Goal: Task Accomplishment & Management: Use online tool/utility

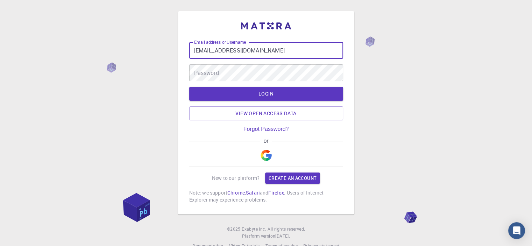
type input "[EMAIL_ADDRESS][DOMAIN_NAME]"
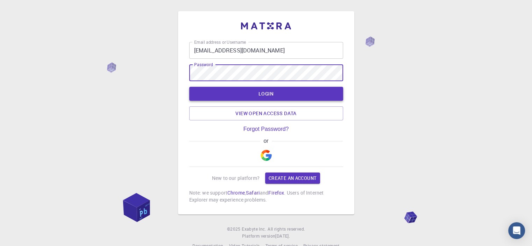
click at [251, 94] on button "LOGIN" at bounding box center [266, 94] width 154 height 14
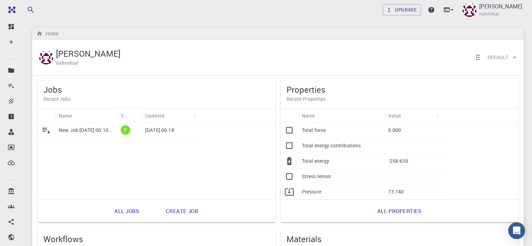
click at [86, 132] on p "New Job [DATE] 00:10 AM" at bounding box center [86, 130] width 55 height 7
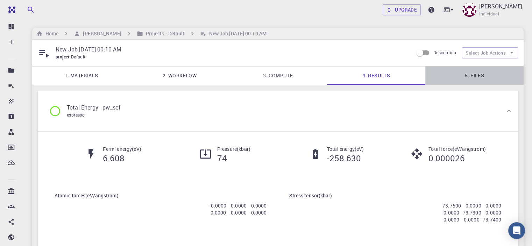
click at [470, 74] on link "5. Files" at bounding box center [474, 75] width 98 height 18
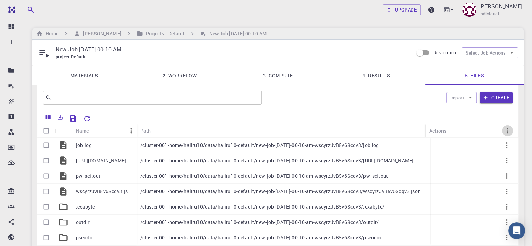
click at [507, 130] on icon "Menu" at bounding box center [508, 131] width 8 height 8
click at [404, 130] on div "Path" at bounding box center [281, 131] width 283 height 14
click at [471, 144] on icon "Delete" at bounding box center [472, 145] width 5 height 6
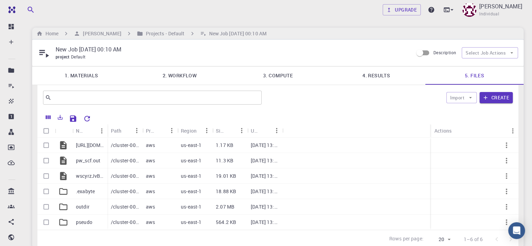
drag, startPoint x: 483, startPoint y: 127, endPoint x: 365, endPoint y: 134, distance: 118.4
click at [365, 134] on div "Name Path Provider Region Size Updated Actions" at bounding box center [277, 131] width 481 height 14
drag, startPoint x: 430, startPoint y: 133, endPoint x: 383, endPoint y: 136, distance: 47.4
click at [383, 136] on div "Name Path Provider Region Size Updated Actions" at bounding box center [277, 131] width 481 height 14
click at [472, 145] on icon "Delete" at bounding box center [472, 145] width 5 height 6
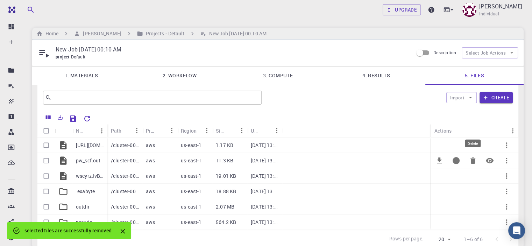
click at [431, 168] on div at bounding box center [356, 175] width 149 height 15
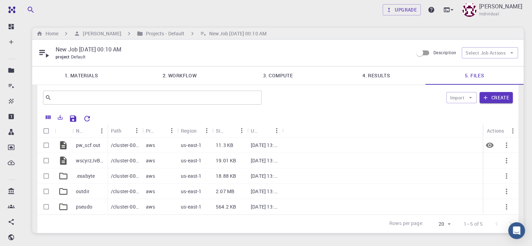
click at [506, 144] on icon "button" at bounding box center [506, 145] width 1 height 6
click at [511, 173] on span "Delete" at bounding box center [512, 173] width 12 height 7
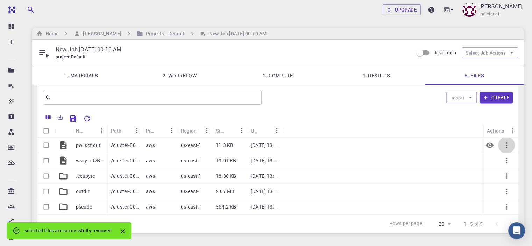
click at [507, 146] on icon "button" at bounding box center [506, 145] width 8 height 8
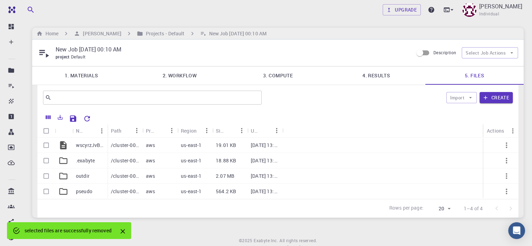
click at [511, 178] on button "button" at bounding box center [506, 176] width 17 height 17
click at [511, 178] on ul "Download Copy path Delete" at bounding box center [510, 195] width 44 height 39
click at [511, 207] on span "Delete" at bounding box center [512, 207] width 12 height 7
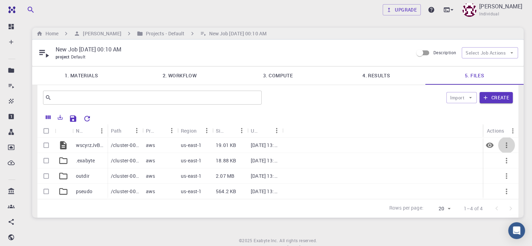
click at [505, 145] on icon "button" at bounding box center [506, 145] width 8 height 8
click at [508, 175] on span "Delete" at bounding box center [512, 174] width 12 height 7
drag, startPoint x: 528, startPoint y: 114, endPoint x: 523, endPoint y: 119, distance: 6.4
click at [523, 119] on input "Start a chat with Grammarly AI" at bounding box center [266, 123] width 532 height 246
click at [504, 194] on icon "button" at bounding box center [506, 191] width 8 height 8
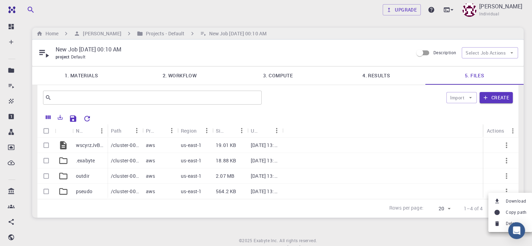
click at [504, 224] on li "Delete" at bounding box center [510, 223] width 44 height 11
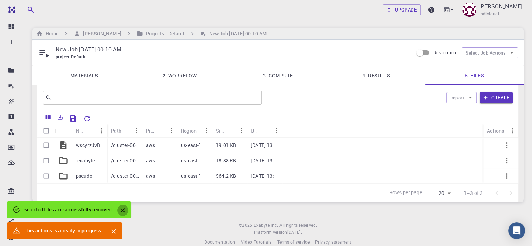
click at [125, 211] on icon "Close" at bounding box center [122, 210] width 5 height 5
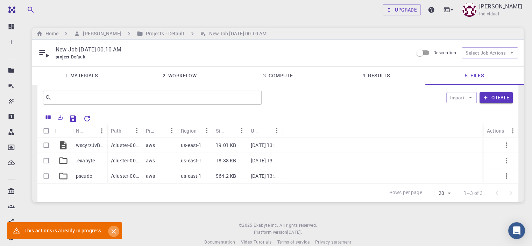
click at [115, 231] on icon "Close" at bounding box center [114, 231] width 5 height 5
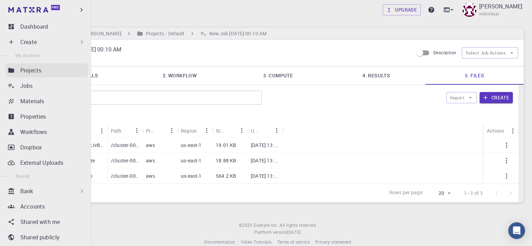
click at [26, 72] on p "Projects" at bounding box center [30, 70] width 21 height 8
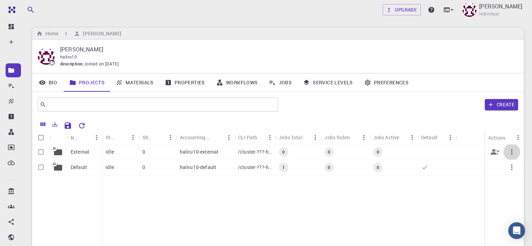
click at [513, 151] on icon "button" at bounding box center [511, 152] width 8 height 8
click at [470, 201] on div at bounding box center [266, 123] width 532 height 246
click at [514, 166] on icon "button" at bounding box center [511, 167] width 8 height 8
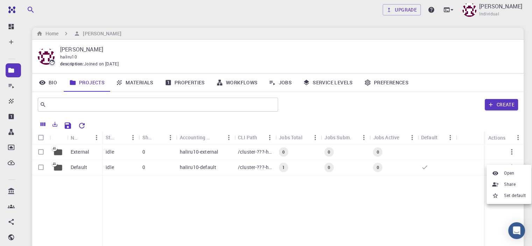
click at [185, 219] on div at bounding box center [266, 123] width 532 height 246
click at [80, 152] on p "External" at bounding box center [80, 151] width 19 height 7
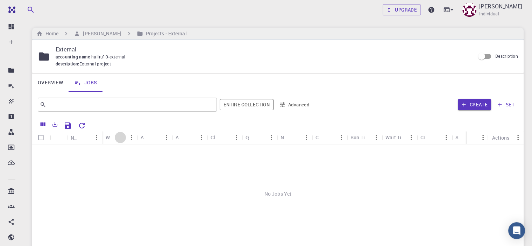
click at [122, 138] on icon "Sort" at bounding box center [120, 138] width 8 height 8
click at [471, 103] on button "Create" at bounding box center [474, 104] width 33 height 11
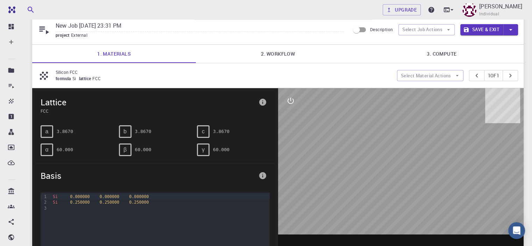
scroll to position [24, 0]
click at [85, 76] on span "lattice" at bounding box center [86, 79] width 14 height 6
click at [43, 76] on icon at bounding box center [44, 76] width 12 height 12
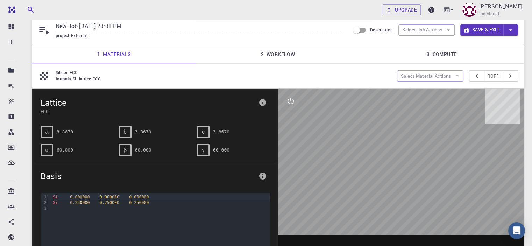
click at [43, 76] on icon at bounding box center [44, 76] width 12 height 12
click at [508, 73] on icon "pager" at bounding box center [510, 76] width 8 height 8
click at [494, 73] on button "1 of 1" at bounding box center [493, 75] width 19 height 11
click at [475, 77] on icon "pager" at bounding box center [477, 76] width 8 height 8
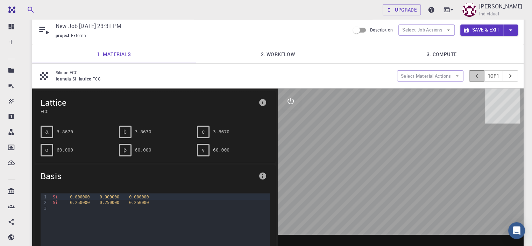
click at [475, 77] on icon "pager" at bounding box center [477, 76] width 8 height 8
drag, startPoint x: 179, startPoint y: 180, endPoint x: 183, endPoint y: 155, distance: 25.2
click at [183, 155] on div "Lattice FCC a 3.8670 b 3.8670 c 3.8670 α 60.000 β 60.000 γ 60.000 Basis 9 1 2 3…" at bounding box center [155, 197] width 246 height 218
click at [181, 180] on span "Basis" at bounding box center [148, 175] width 215 height 11
click at [302, 155] on div at bounding box center [401, 197] width 246 height 218
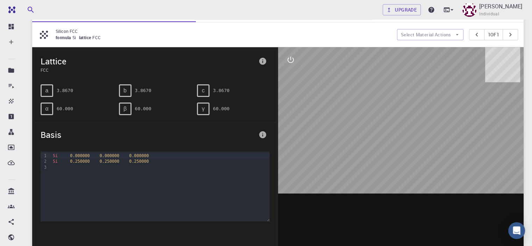
scroll to position [65, 0]
click at [261, 131] on icon "info" at bounding box center [262, 134] width 7 height 7
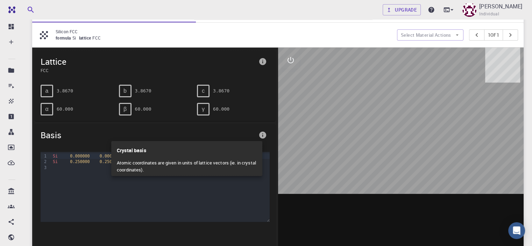
click at [241, 194] on div at bounding box center [266, 123] width 532 height 246
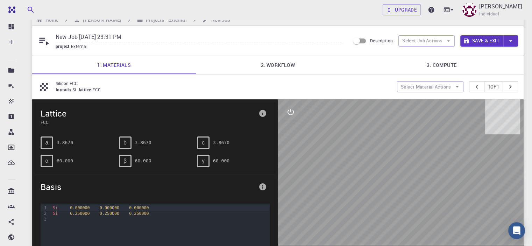
scroll to position [15, 0]
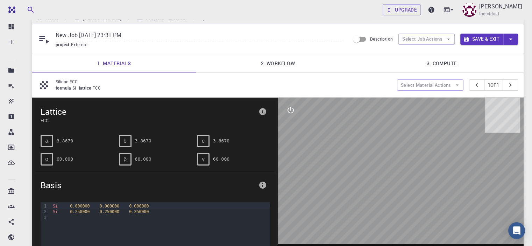
click at [45, 143] on span "a" at bounding box center [46, 141] width 3 height 6
click at [47, 118] on span "FCC" at bounding box center [148, 120] width 215 height 6
click at [262, 108] on icon "info" at bounding box center [262, 111] width 7 height 7
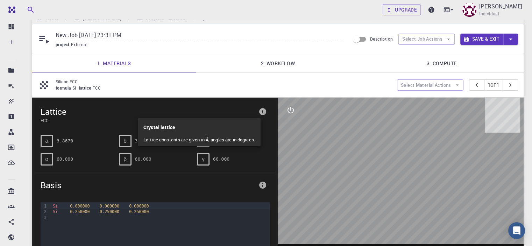
click at [158, 128] on p "Crystal lattice" at bounding box center [199, 126] width 112 height 16
click at [270, 152] on div at bounding box center [266, 123] width 532 height 246
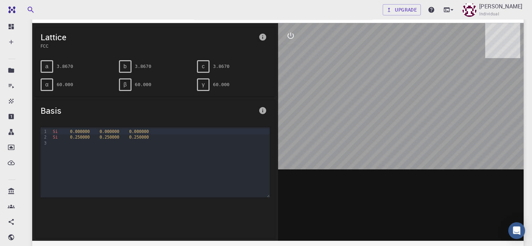
scroll to position [91, 0]
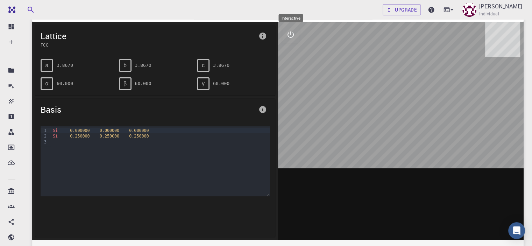
click at [292, 36] on icon "interactive" at bounding box center [290, 34] width 6 height 6
click at [290, 70] on icon "parameters" at bounding box center [290, 68] width 7 height 7
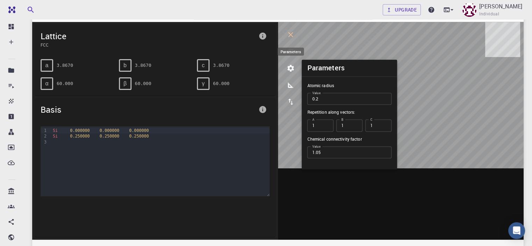
click at [290, 70] on icon "parameters" at bounding box center [290, 68] width 7 height 7
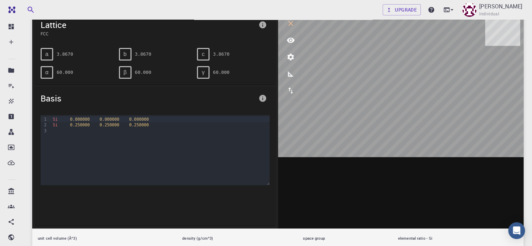
scroll to position [0, 0]
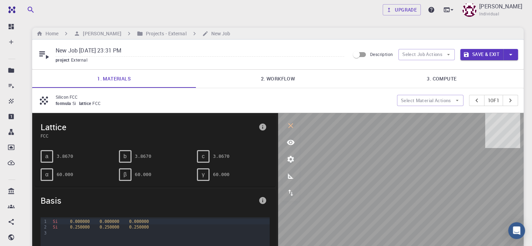
click at [55, 131] on span "Lattice" at bounding box center [148, 126] width 215 height 11
click at [58, 128] on span "Lattice" at bounding box center [148, 126] width 215 height 11
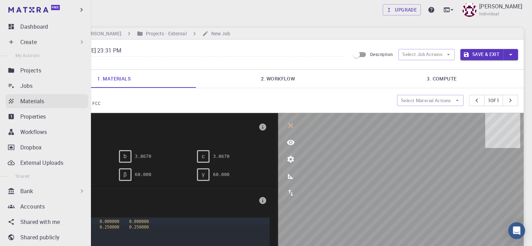
click at [13, 102] on icon at bounding box center [11, 101] width 5 height 5
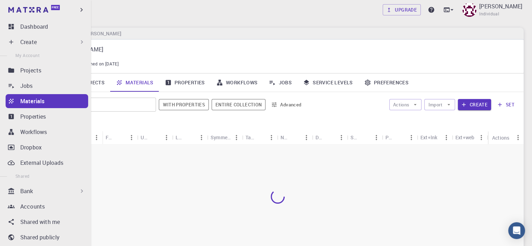
click at [13, 102] on icon at bounding box center [11, 101] width 5 height 5
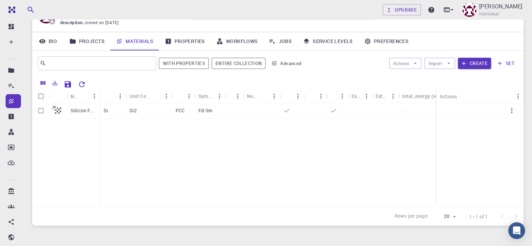
scroll to position [40, 0]
click at [38, 114] on input "Select row" at bounding box center [40, 111] width 13 height 13
checkbox input "true"
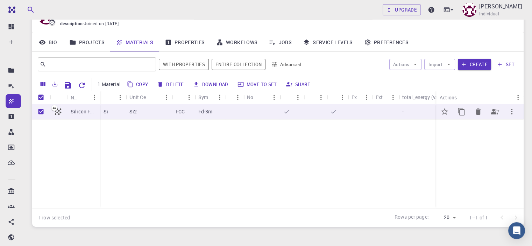
checkbox input "true"
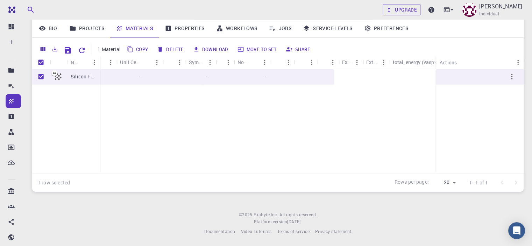
scroll to position [0, 0]
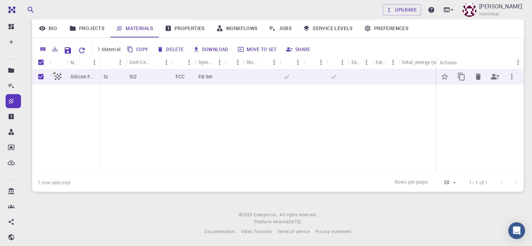
click at [83, 74] on p "Silicon FCC" at bounding box center [84, 76] width 26 height 7
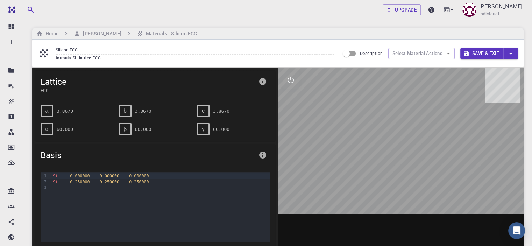
click at [61, 79] on span "Lattice" at bounding box center [148, 81] width 215 height 11
click at [348, 53] on input "Description" at bounding box center [346, 53] width 40 height 13
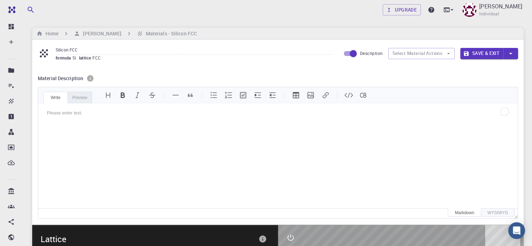
click at [81, 94] on div "Preview" at bounding box center [79, 98] width 24 height 12
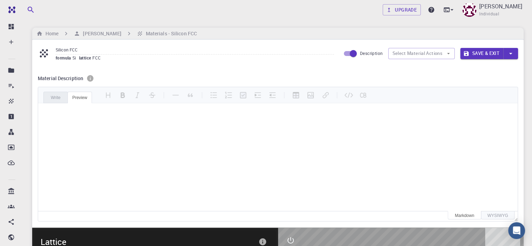
click at [56, 98] on div "Write" at bounding box center [55, 98] width 24 height 12
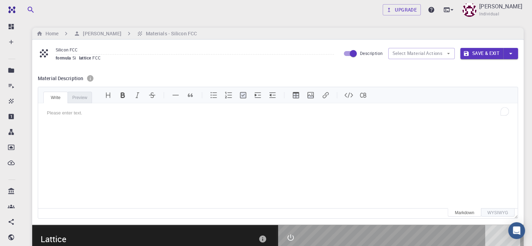
click at [353, 53] on input "Description" at bounding box center [353, 53] width 40 height 13
checkbox input "false"
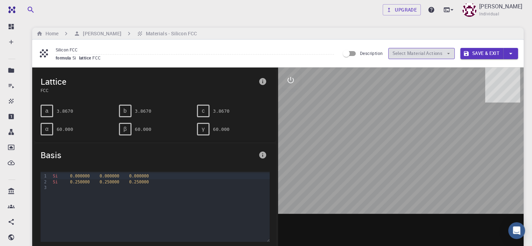
click at [447, 53] on icon "button" at bounding box center [448, 53] width 3 height 1
click at [447, 51] on icon "button" at bounding box center [448, 53] width 6 height 6
click at [427, 56] on button "Select Material Actions" at bounding box center [421, 53] width 66 height 11
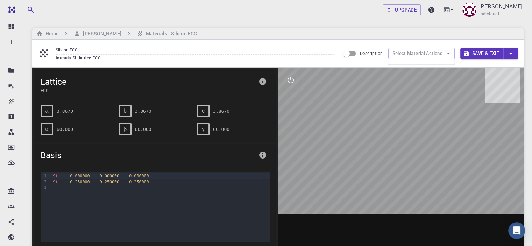
click at [427, 63] on ul at bounding box center [421, 62] width 66 height 6
click at [513, 55] on icon "button" at bounding box center [511, 54] width 8 height 8
click at [513, 55] on div at bounding box center [266, 123] width 532 height 246
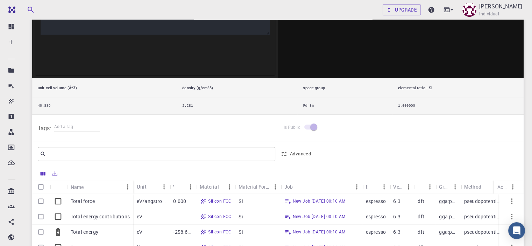
scroll to position [225, 0]
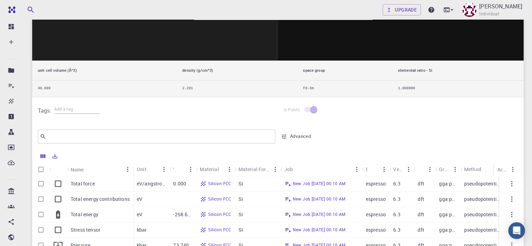
click at [287, 134] on button "Advanced" at bounding box center [296, 136] width 36 height 11
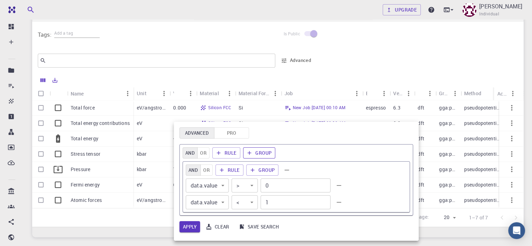
scroll to position [300, 0]
click at [228, 131] on button "Pro" at bounding box center [231, 132] width 35 height 11
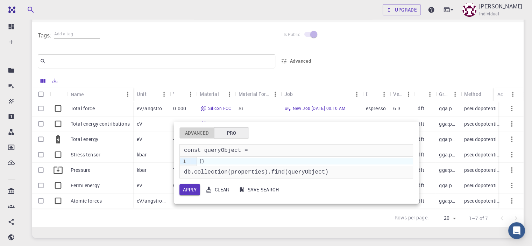
click at [195, 134] on button "Advanced" at bounding box center [196, 132] width 35 height 11
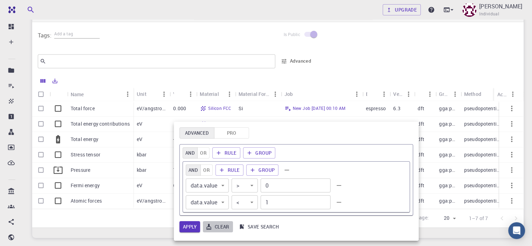
click at [219, 228] on button "Clear" at bounding box center [218, 226] width 30 height 11
click at [217, 224] on button "Clear" at bounding box center [218, 226] width 30 height 11
click at [295, 61] on div at bounding box center [266, 123] width 532 height 246
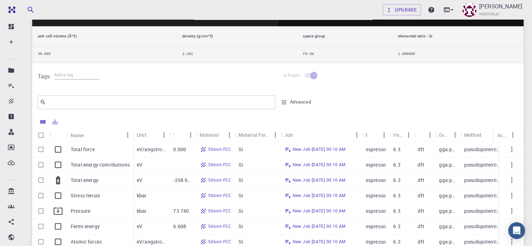
scroll to position [259, 0]
click at [512, 147] on icon "button" at bounding box center [511, 150] width 1 height 6
click at [462, 97] on div at bounding box center [266, 123] width 532 height 246
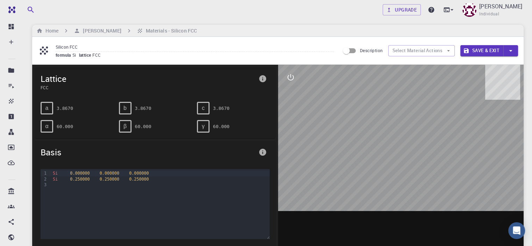
scroll to position [0, 0]
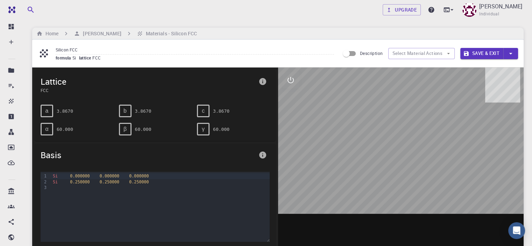
click at [95, 167] on div "9 1 2 3 › Si 0.000000 0.000000 0.000000 Si 0.250000 0.250000 0.250000" at bounding box center [155, 224] width 240 height 116
click at [100, 176] on span "0.000000" at bounding box center [110, 175] width 20 height 5
click at [264, 154] on icon "info" at bounding box center [262, 154] width 7 height 7
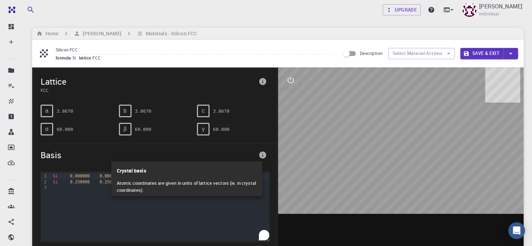
click at [260, 154] on div at bounding box center [266, 123] width 532 height 246
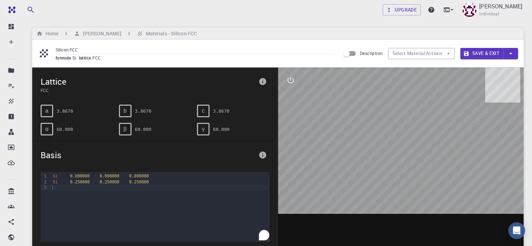
drag, startPoint x: 172, startPoint y: 205, endPoint x: 148, endPoint y: 196, distance: 25.9
click at [148, 196] on div "Si 0.000000 0.000000 0.000000 Si 0.250000 0.250000 0.250000" at bounding box center [160, 207] width 219 height 70
click at [146, 156] on span "Basis" at bounding box center [148, 154] width 215 height 11
drag, startPoint x: 379, startPoint y: 122, endPoint x: 427, endPoint y: 132, distance: 48.9
click at [427, 131] on div at bounding box center [401, 176] width 246 height 218
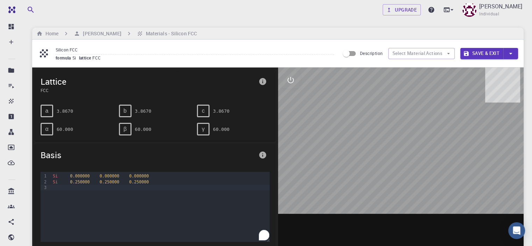
drag, startPoint x: 419, startPoint y: 141, endPoint x: 410, endPoint y: 124, distance: 19.3
click at [410, 124] on div at bounding box center [401, 176] width 246 height 218
drag, startPoint x: 421, startPoint y: 180, endPoint x: 422, endPoint y: 187, distance: 7.2
click at [421, 185] on div at bounding box center [401, 176] width 246 height 218
click at [425, 201] on div at bounding box center [401, 176] width 246 height 218
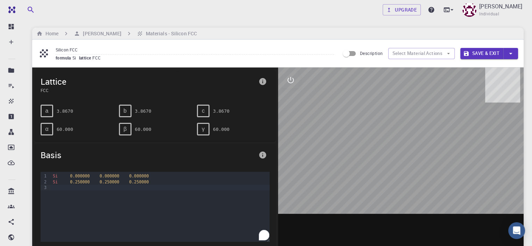
drag, startPoint x: 425, startPoint y: 201, endPoint x: 285, endPoint y: 156, distance: 146.4
click at [285, 156] on div at bounding box center [401, 176] width 246 height 218
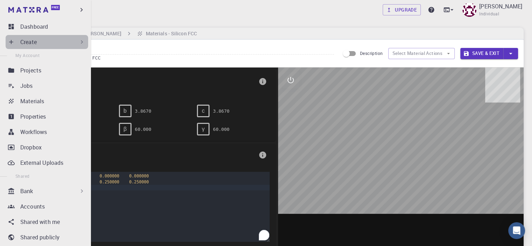
click at [78, 40] on icon at bounding box center [81, 41] width 7 height 7
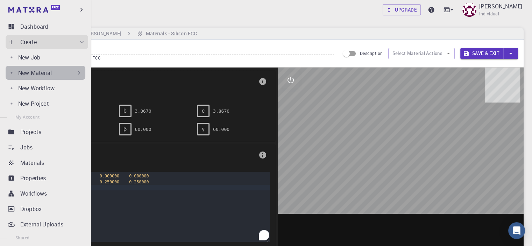
click at [76, 74] on icon at bounding box center [79, 72] width 7 height 7
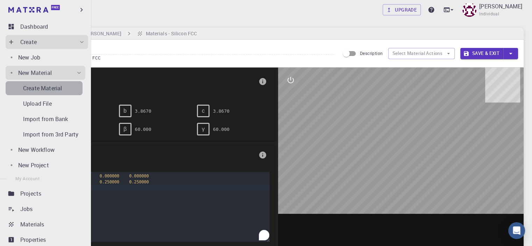
click at [48, 88] on p "Create Material" at bounding box center [42, 88] width 39 height 8
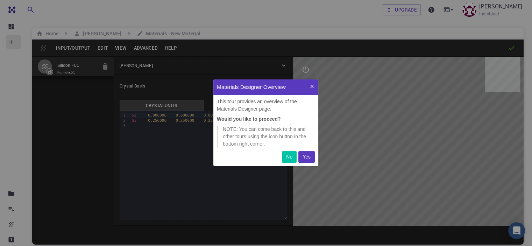
scroll to position [81, 99]
click at [306, 156] on p "Yes" at bounding box center [307, 156] width 8 height 7
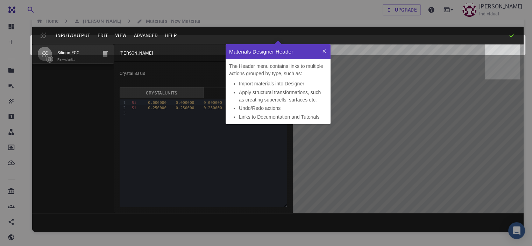
scroll to position [0, 0]
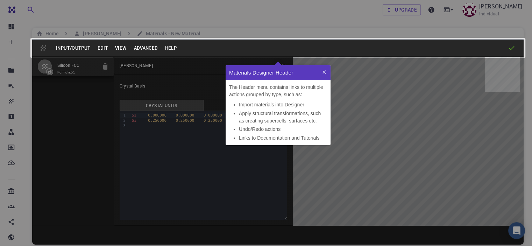
click at [299, 131] on li "Undo/Redo actions" at bounding box center [283, 129] width 88 height 7
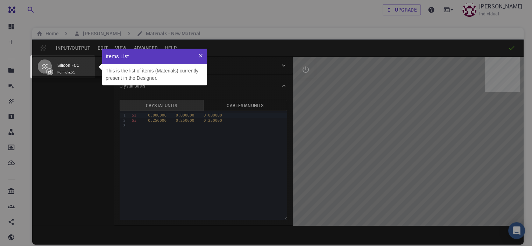
scroll to position [31, 99]
click at [139, 76] on p "This is the list of items (Materials) currently present in the Designer." at bounding box center [155, 74] width 98 height 15
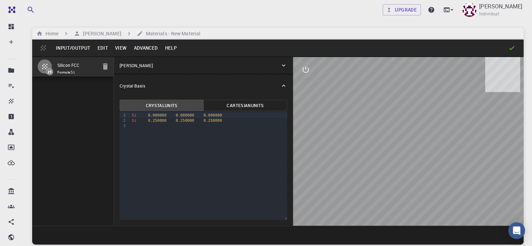
click at [139, 76] on div "Crystal Basis" at bounding box center [203, 85] width 179 height 22
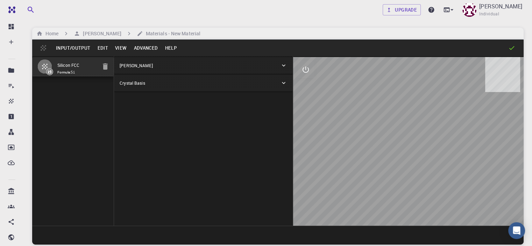
click at [277, 51] on div "Input/Output Edit View Advanced Help" at bounding box center [277, 48] width 491 height 17
click at [293, 57] on div at bounding box center [408, 141] width 230 height 169
click at [280, 63] on icon at bounding box center [283, 65] width 7 height 7
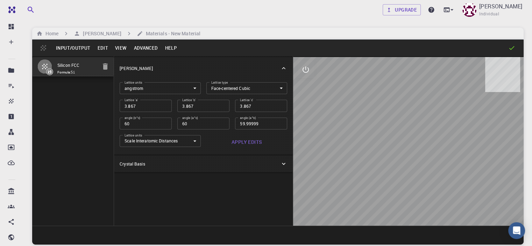
click at [250, 63] on div "[PERSON_NAME]" at bounding box center [203, 68] width 179 height 22
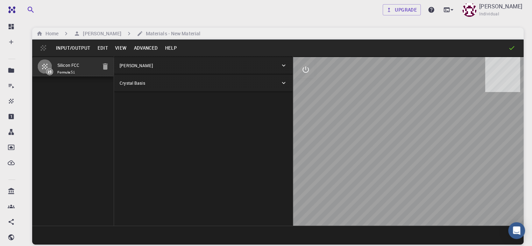
click at [280, 83] on icon at bounding box center [283, 82] width 7 height 7
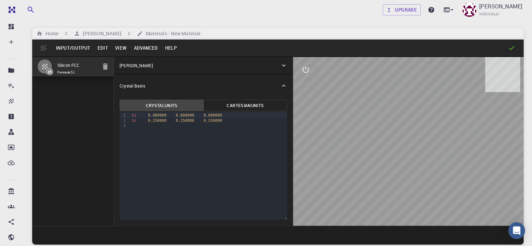
click at [280, 83] on icon at bounding box center [283, 85] width 7 height 7
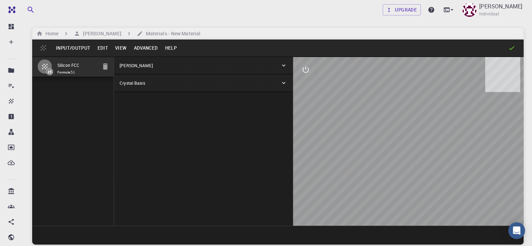
click at [280, 64] on icon at bounding box center [283, 65] width 7 height 7
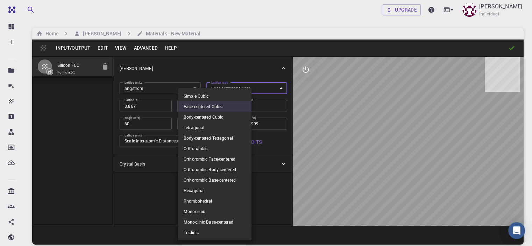
click at [244, 88] on body "Free Dashboard Create New Job New Material Create Material Upload File Import f…" at bounding box center [266, 149] width 532 height 299
click at [201, 94] on li "Simple Cubic" at bounding box center [214, 96] width 73 height 10
type input "CUB"
type input "90"
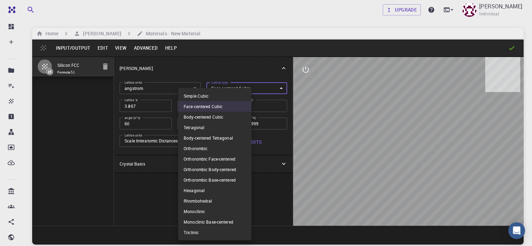
type input "90"
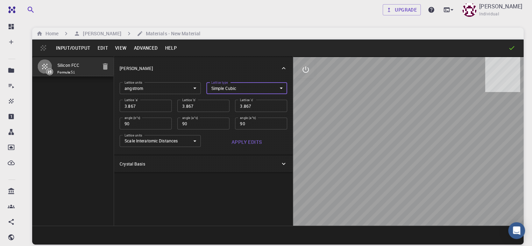
click at [164, 140] on body "Free Dashboard Create New Job New Material Create Material Upload File Import f…" at bounding box center [266, 149] width 532 height 299
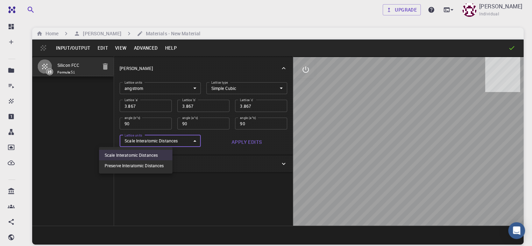
click at [164, 140] on div at bounding box center [266, 123] width 532 height 246
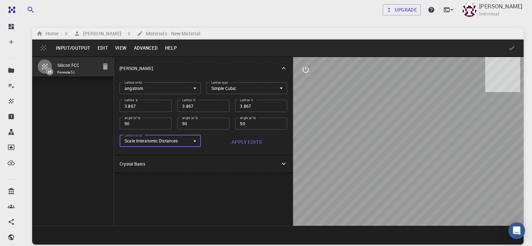
click at [120, 108] on input "3.867" at bounding box center [146, 106] width 52 height 12
click at [120, 106] on input "3.867" at bounding box center [146, 106] width 52 height 12
type input "3.86"
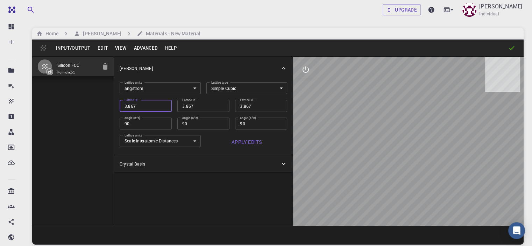
type input "3.86"
type input "3.8"
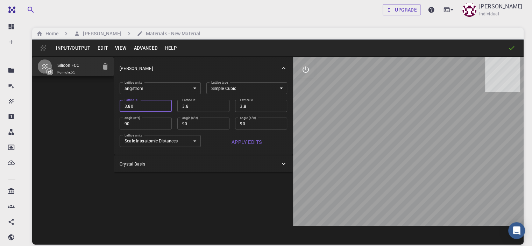
type input "3.806"
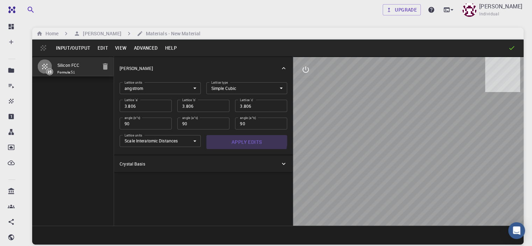
click at [218, 140] on button "Apply Edits" at bounding box center [246, 142] width 81 height 14
click at [280, 162] on icon at bounding box center [283, 163] width 7 height 7
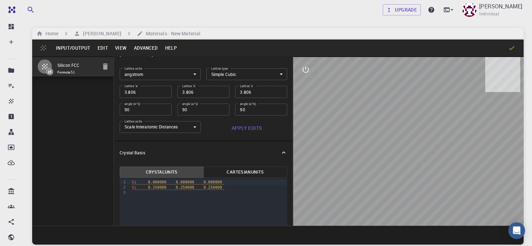
scroll to position [23, 0]
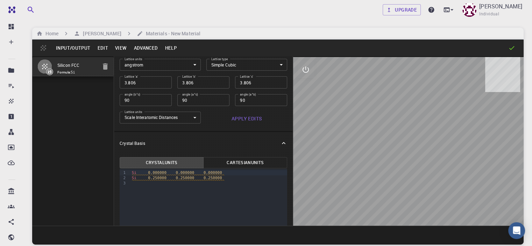
click at [132, 172] on span "Si" at bounding box center [134, 172] width 5 height 5
click at [132, 177] on span "Si" at bounding box center [134, 178] width 5 height 5
click at [148, 176] on span "0.250000" at bounding box center [157, 178] width 19 height 5
click at [173, 176] on span "0.250000" at bounding box center [182, 178] width 19 height 5
click at [199, 177] on span "0.250000" at bounding box center [208, 178] width 19 height 5
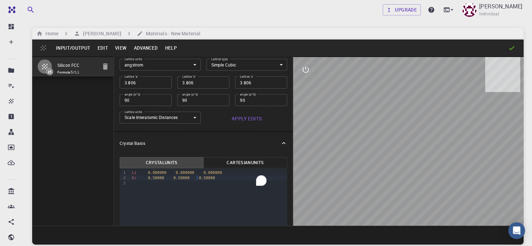
click at [190, 176] on div "Sr 0.50000 0.50000 0.50000" at bounding box center [209, 177] width 158 height 5
click at [130, 182] on div "H" at bounding box center [209, 182] width 158 height 5
click at [130, 185] on div "H" at bounding box center [209, 182] width 158 height 5
click at [136, 184] on div "H" at bounding box center [209, 182] width 158 height 5
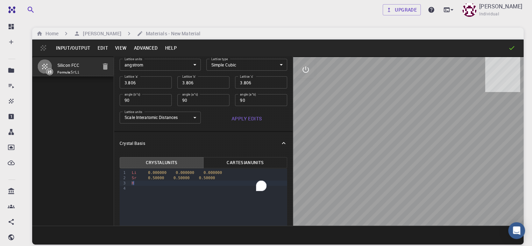
click at [136, 184] on div "H" at bounding box center [209, 182] width 158 height 5
click at [139, 184] on div "H" at bounding box center [209, 182] width 158 height 5
click at [204, 162] on button "Cartesian Units" at bounding box center [245, 162] width 84 height 11
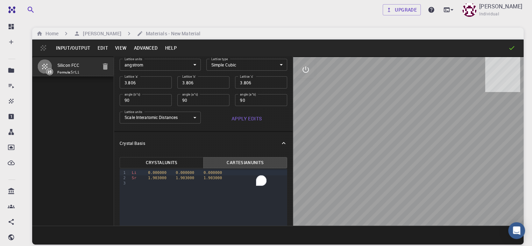
click at [141, 162] on button "Crystal Units" at bounding box center [162, 162] width 84 height 11
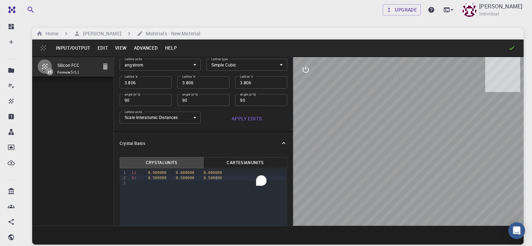
click at [196, 179] on div "Sr 0.500000 0.500000 0.500000" at bounding box center [209, 177] width 158 height 5
drag, startPoint x: 196, startPoint y: 179, endPoint x: 111, endPoint y: 178, distance: 85.7
click at [130, 178] on div "Sr 0.500000 0.500000 0.500000" at bounding box center [209, 177] width 158 height 5
copy div "Sr 0.500000 0.500000 0.500000"
click at [194, 178] on div "Sr 0.500000 0.500000 0.500000" at bounding box center [209, 177] width 158 height 5
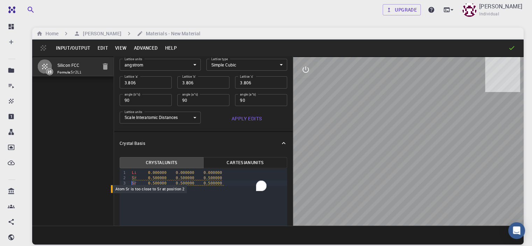
drag, startPoint x: 116, startPoint y: 183, endPoint x: 112, endPoint y: 183, distance: 4.2
click at [132, 183] on span "Sr 0.500000 0.500000 0.500000" at bounding box center [178, 183] width 93 height 5
click at [173, 182] on span "0.500000" at bounding box center [182, 183] width 19 height 5
click at [201, 183] on span "0.500000" at bounding box center [210, 183] width 19 height 5
click at [188, 140] on div "Crystal Basis" at bounding box center [200, 143] width 161 height 6
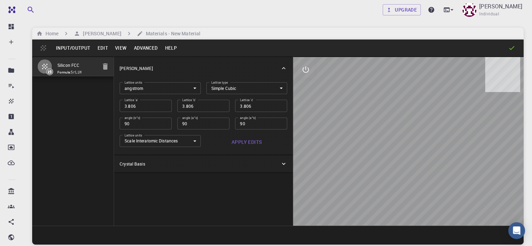
scroll to position [0, 0]
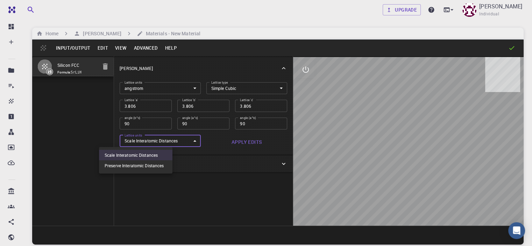
click at [169, 141] on body "Free Dashboard Create New Job New Material Create Material Upload File Import f…" at bounding box center [266, 149] width 532 height 299
click at [169, 141] on div at bounding box center [266, 123] width 532 height 246
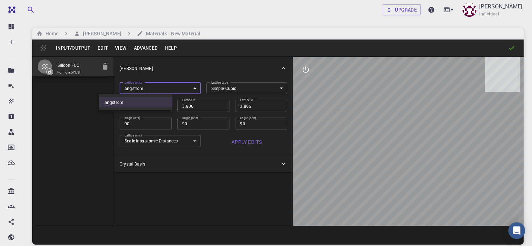
click at [163, 87] on body "Free Dashboard Create New Job New Material Create Material Upload File Import f…" at bounding box center [266, 149] width 532 height 299
click at [163, 87] on div at bounding box center [266, 123] width 532 height 246
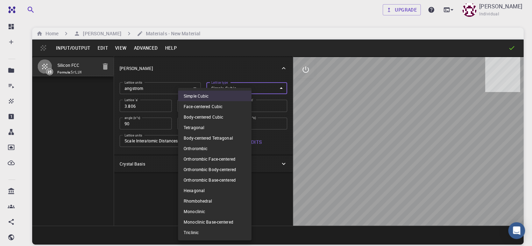
click at [239, 86] on body "Free Dashboard Create New Job New Material Create Material Upload File Import f…" at bounding box center [266, 149] width 532 height 299
click at [159, 188] on div at bounding box center [266, 123] width 532 height 246
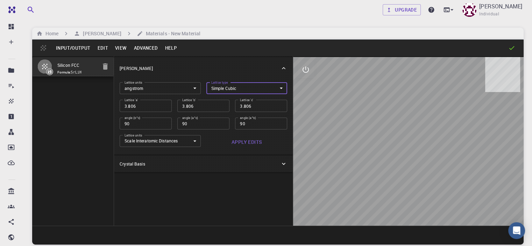
click at [148, 67] on div "[PERSON_NAME]" at bounding box center [200, 68] width 161 height 6
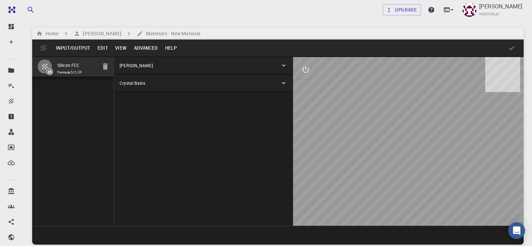
click at [142, 47] on button "Advanced" at bounding box center [145, 47] width 31 height 11
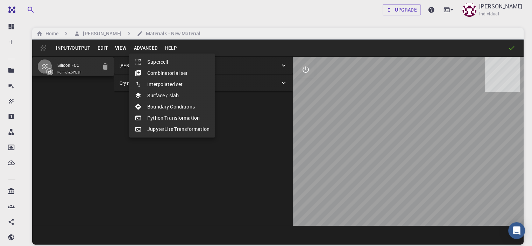
click at [119, 49] on div at bounding box center [266, 123] width 532 height 246
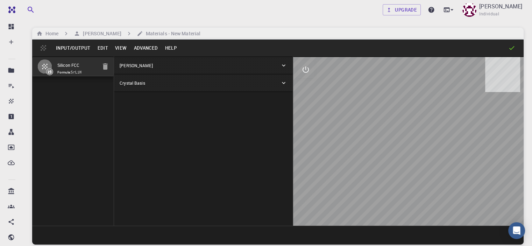
click at [119, 47] on button "View" at bounding box center [121, 47] width 19 height 11
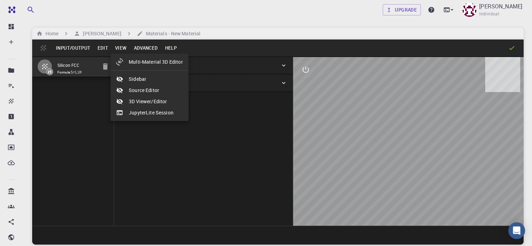
click at [103, 47] on div at bounding box center [266, 123] width 532 height 246
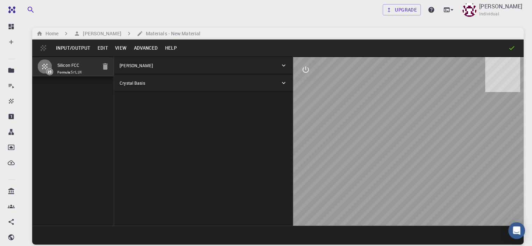
click at [103, 47] on button "Edit" at bounding box center [103, 47] width 18 height 11
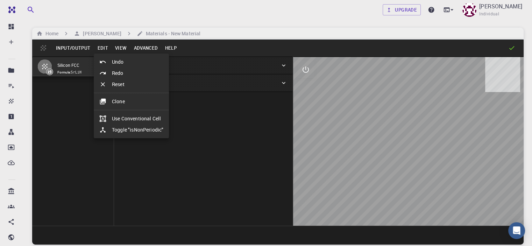
click at [190, 127] on div at bounding box center [266, 123] width 532 height 246
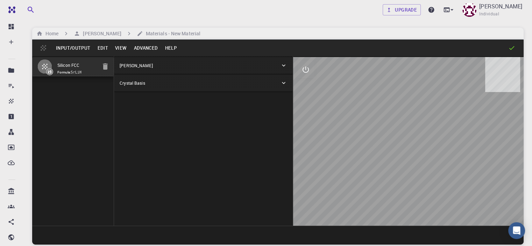
click at [280, 82] on icon at bounding box center [283, 82] width 7 height 7
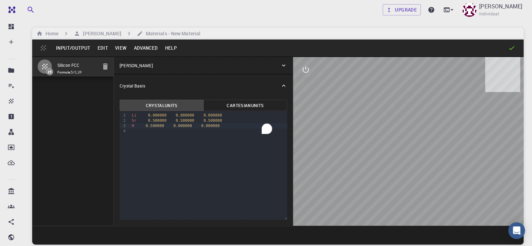
click at [280, 84] on icon at bounding box center [283, 85] width 7 height 7
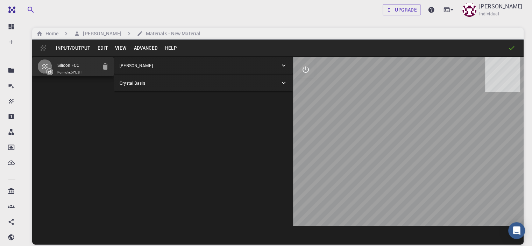
drag, startPoint x: 335, startPoint y: 127, endPoint x: 336, endPoint y: 122, distance: 4.7
click at [336, 122] on div at bounding box center [408, 141] width 230 height 169
click at [306, 117] on div at bounding box center [408, 141] width 230 height 169
click at [215, 142] on div "Crystal Lattice Lattice units angstrom angstrom Lattice units Lattice type Simp…" at bounding box center [203, 140] width 179 height 169
click at [101, 48] on button "Edit" at bounding box center [103, 47] width 18 height 11
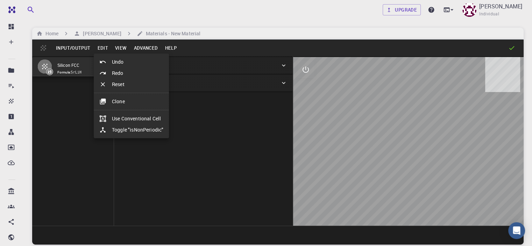
click at [142, 33] on div at bounding box center [266, 123] width 532 height 246
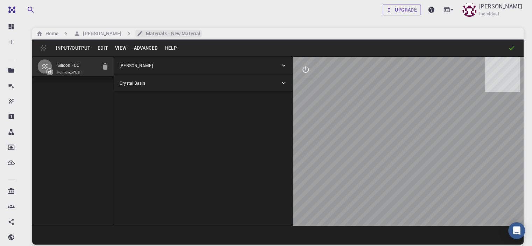
click at [143, 33] on h6 "Materials - New Material" at bounding box center [171, 34] width 57 height 8
click at [65, 73] on span "Formula: SrLiH" at bounding box center [77, 73] width 40 height 6
click at [282, 66] on icon at bounding box center [283, 65] width 3 height 2
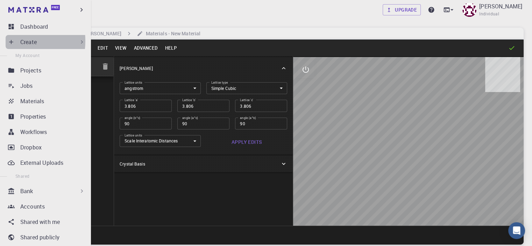
click at [8, 41] on icon at bounding box center [11, 41] width 7 height 7
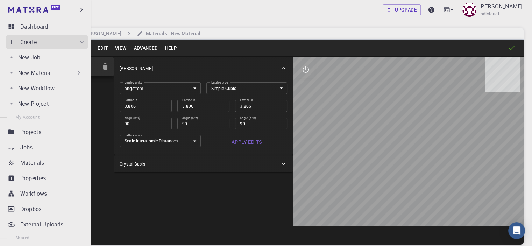
click at [58, 72] on div "New Material" at bounding box center [50, 73] width 64 height 8
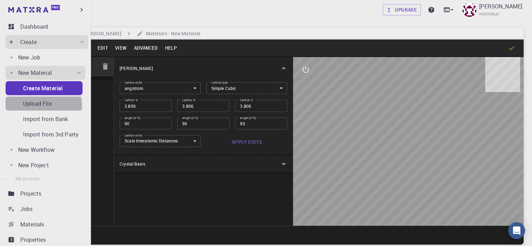
click at [43, 106] on p "Upload File" at bounding box center [37, 103] width 29 height 8
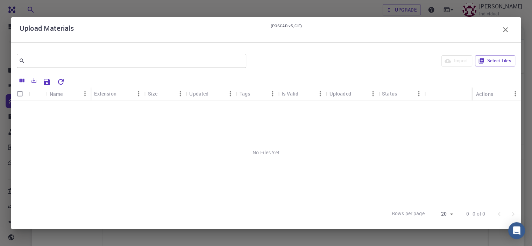
click at [270, 151] on div "No Files Yet" at bounding box center [266, 153] width 510 height 104
click at [492, 60] on button "Select files" at bounding box center [495, 60] width 40 height 11
click at [54, 109] on p "SrLiH3.cif" at bounding box center [61, 108] width 23 height 7
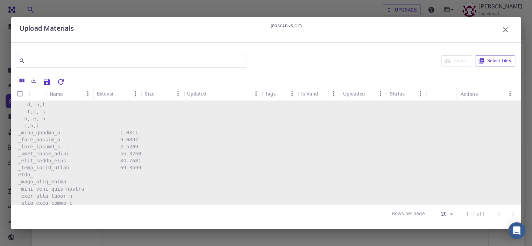
scroll to position [453, 0]
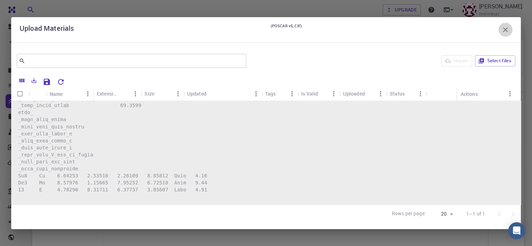
click at [507, 30] on icon "button" at bounding box center [505, 30] width 8 height 8
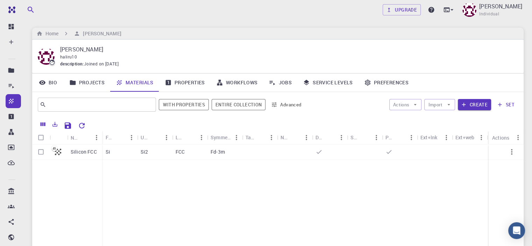
click at [133, 82] on link "Materials" at bounding box center [134, 82] width 49 height 18
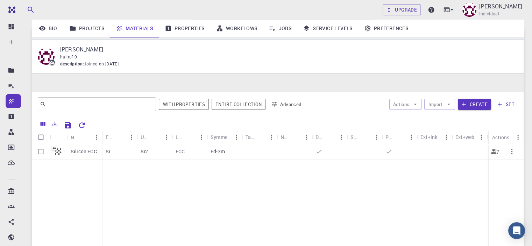
scroll to position [75, 0]
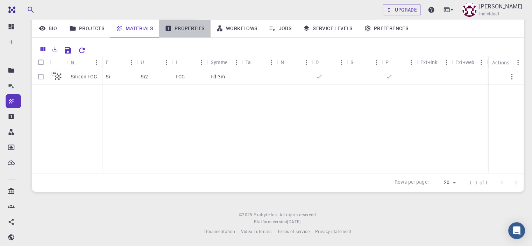
click at [178, 27] on link "Properties" at bounding box center [184, 28] width 51 height 18
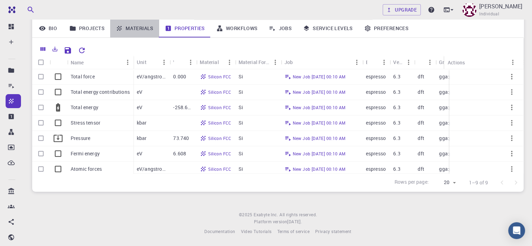
click at [131, 29] on link "Materials" at bounding box center [134, 28] width 49 height 18
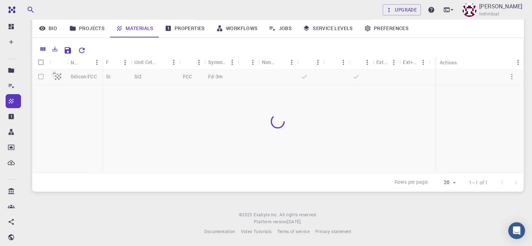
click at [85, 28] on link "Projects" at bounding box center [87, 28] width 47 height 18
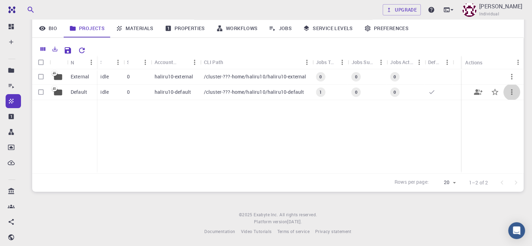
click at [512, 92] on icon "button" at bounding box center [511, 92] width 8 height 8
click at [511, 92] on ul "Open Share Set default" at bounding box center [508, 110] width 45 height 39
click at [41, 91] on div at bounding box center [266, 123] width 532 height 246
click at [41, 77] on input "Select row" at bounding box center [40, 76] width 13 height 13
checkbox input "true"
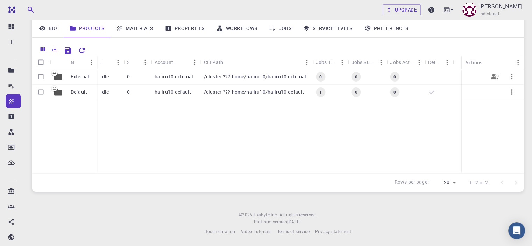
checkbox input "true"
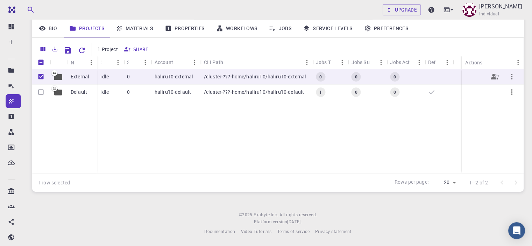
click at [511, 77] on icon "button" at bounding box center [511, 76] width 8 height 8
click at [392, 135] on div at bounding box center [266, 123] width 532 height 246
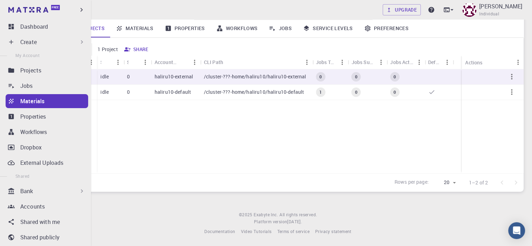
click at [10, 44] on icon at bounding box center [11, 41] width 7 height 7
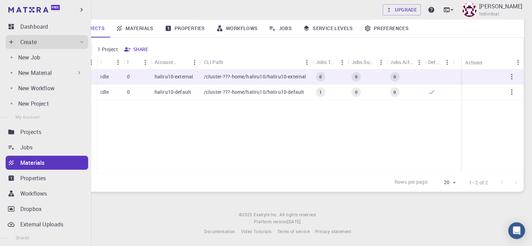
click at [67, 75] on div "New Material" at bounding box center [50, 73] width 64 height 8
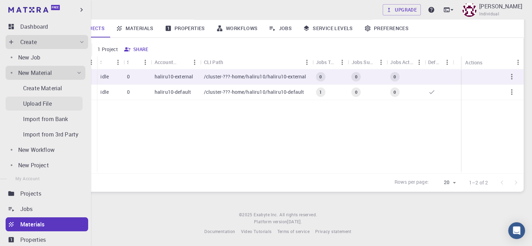
click at [47, 101] on p "Upload File" at bounding box center [37, 103] width 29 height 8
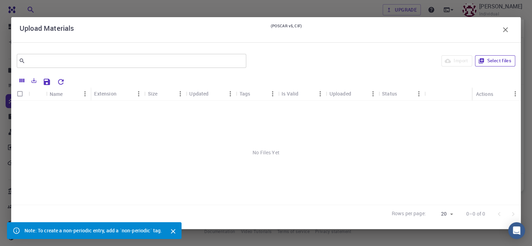
click at [495, 63] on button "Select files" at bounding box center [495, 60] width 40 height 11
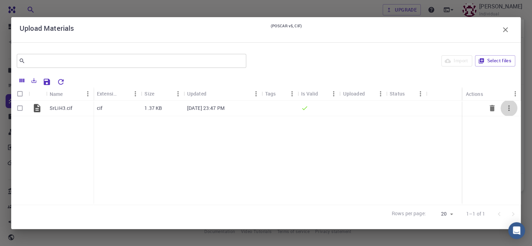
click at [510, 107] on icon "button" at bounding box center [509, 108] width 8 height 8
click at [500, 124] on icon at bounding box center [500, 125] width 6 height 6
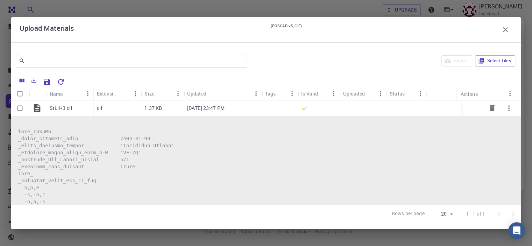
click at [505, 107] on icon "button" at bounding box center [509, 108] width 8 height 8
click at [499, 125] on icon at bounding box center [499, 125] width 3 height 2
click at [506, 107] on icon "button" at bounding box center [509, 108] width 8 height 8
click at [501, 136] on icon at bounding box center [499, 136] width 3 height 2
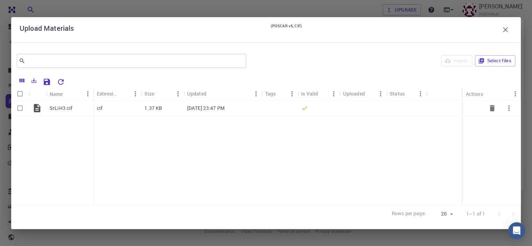
click at [115, 106] on div "cif" at bounding box center [117, 108] width 48 height 15
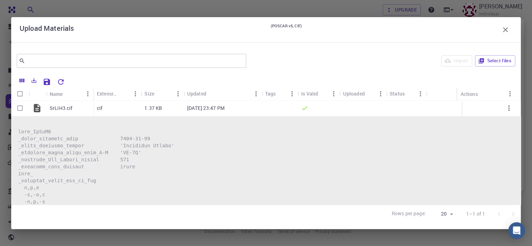
click at [320, 61] on div "Import Select files" at bounding box center [382, 60] width 266 height 17
click at [46, 80] on icon "Save Explorer Settings" at bounding box center [47, 82] width 8 height 8
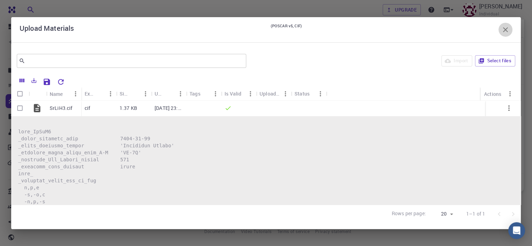
click at [503, 27] on icon "button" at bounding box center [505, 29] width 5 height 5
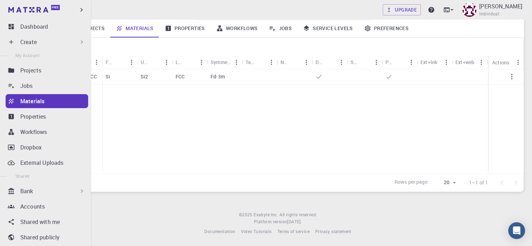
click at [43, 103] on p "Materials" at bounding box center [32, 101] width 24 height 8
click at [39, 101] on p "Materials" at bounding box center [32, 101] width 24 height 8
click at [18, 87] on link "Jobs" at bounding box center [47, 86] width 83 height 14
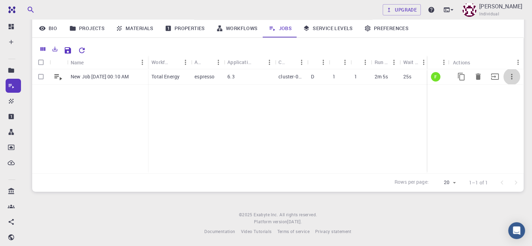
click at [513, 75] on icon "button" at bounding box center [511, 76] width 8 height 8
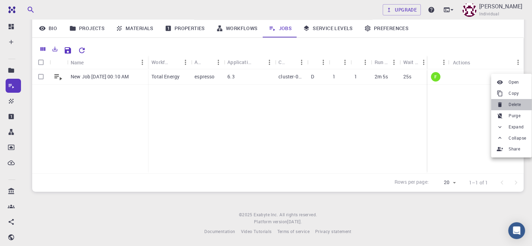
click at [508, 105] on span "Delete" at bounding box center [514, 104] width 12 height 7
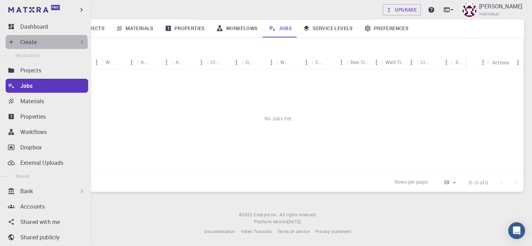
click at [46, 43] on div "Create" at bounding box center [52, 42] width 65 height 8
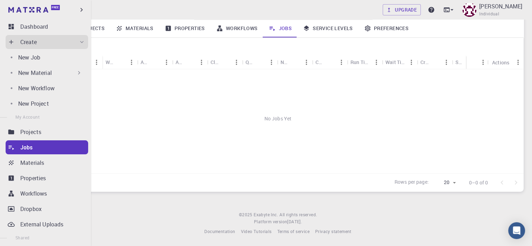
click at [49, 71] on p "New Material" at bounding box center [35, 73] width 34 height 8
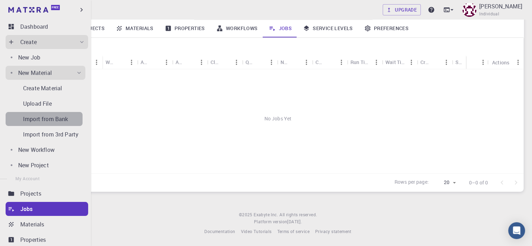
click at [47, 118] on p "Import from Bank" at bounding box center [45, 119] width 45 height 8
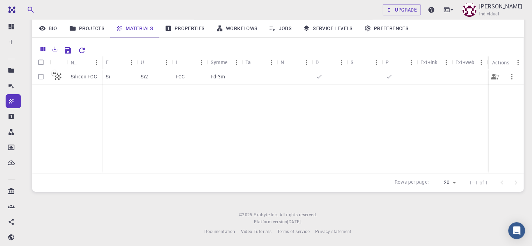
click at [39, 76] on input "Select row" at bounding box center [40, 76] width 13 height 13
checkbox input "true"
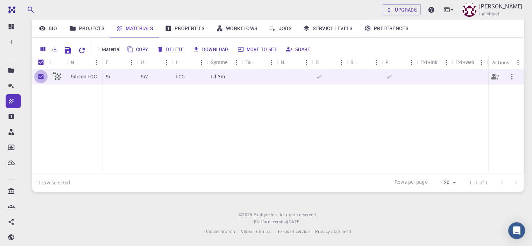
click at [39, 76] on input "Unselect row" at bounding box center [40, 76] width 13 height 13
checkbox input "false"
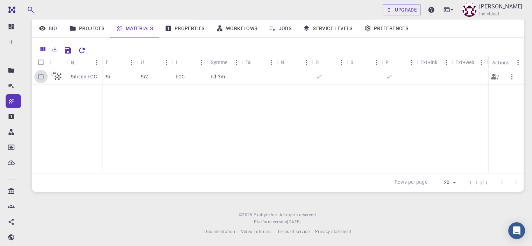
click at [40, 77] on input "Select row" at bounding box center [40, 76] width 13 height 13
checkbox input "true"
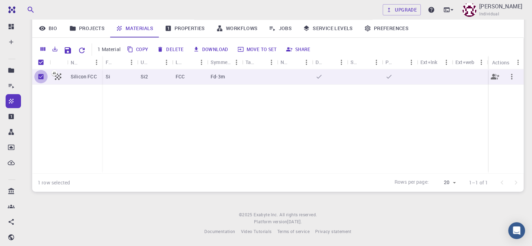
click at [40, 77] on input "Unselect row" at bounding box center [40, 76] width 13 height 13
checkbox input "false"
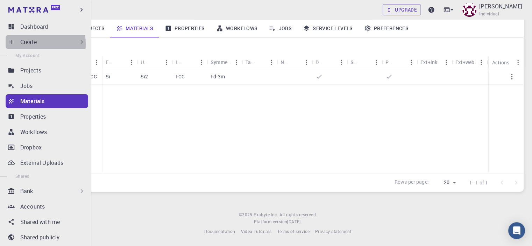
click at [17, 44] on div "Create" at bounding box center [47, 42] width 83 height 14
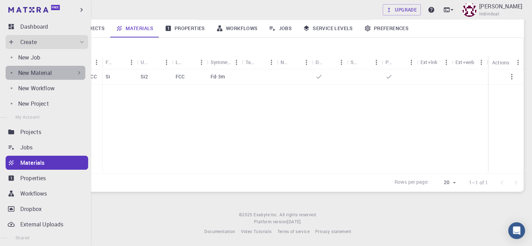
click at [45, 77] on p "New Material" at bounding box center [35, 73] width 34 height 8
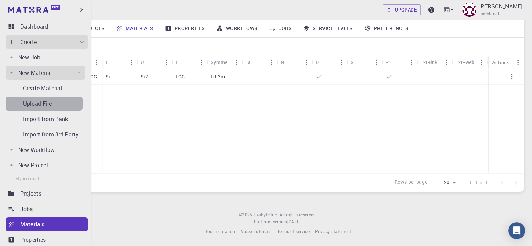
click at [44, 102] on p "Upload File" at bounding box center [37, 103] width 29 height 8
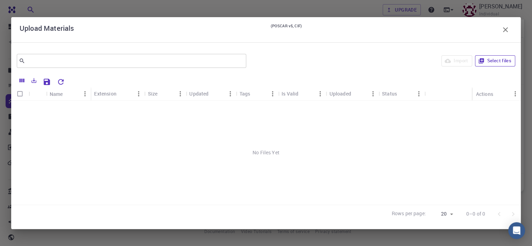
click at [486, 59] on button "Select files" at bounding box center [495, 60] width 40 height 11
click at [20, 107] on input "Select row" at bounding box center [19, 107] width 13 height 13
checkbox input "true"
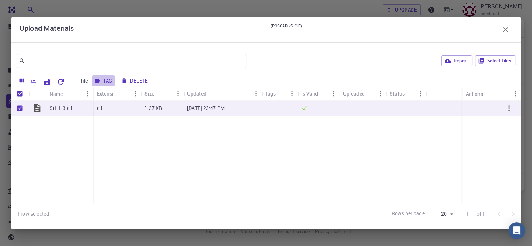
click at [104, 80] on button "Tag" at bounding box center [103, 80] width 23 height 11
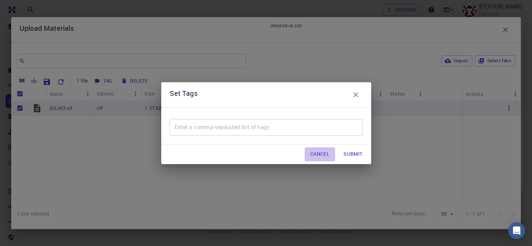
click at [322, 154] on button "Cancel" at bounding box center [320, 154] width 30 height 14
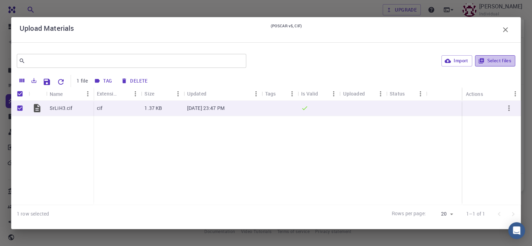
click at [495, 61] on button "Select files" at bounding box center [495, 60] width 40 height 11
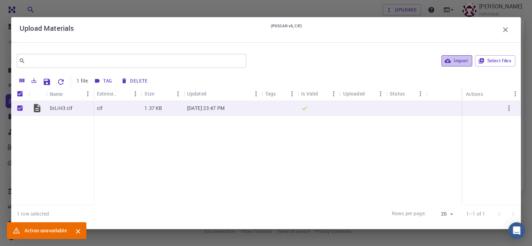
click at [461, 59] on button "Import" at bounding box center [456, 60] width 30 height 11
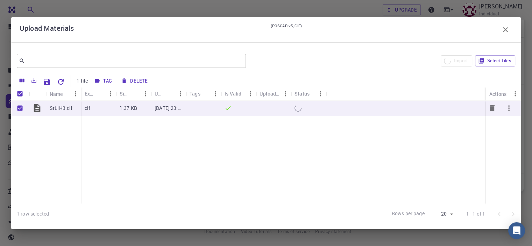
checkbox input "false"
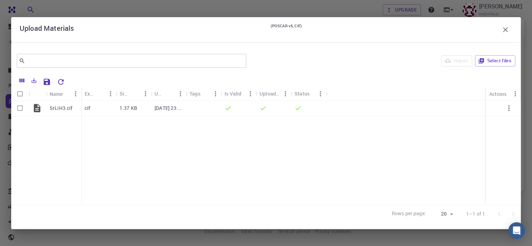
click at [505, 28] on icon "button" at bounding box center [505, 30] width 8 height 8
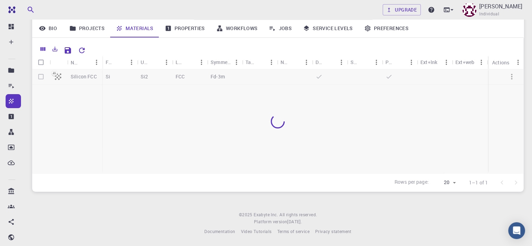
click at [81, 158] on div at bounding box center [277, 121] width 491 height 104
click at [40, 77] on input "Select row" at bounding box center [40, 76] width 13 height 13
checkbox input "true"
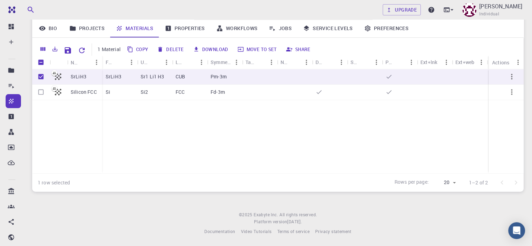
click at [172, 130] on div "SrLiH3 Silicon FCC SrLiH3 Sr1 Li1 H3 CUB Pm-3m Si Si2 FCC Fd-3m" at bounding box center [277, 121] width 491 height 104
click at [183, 27] on link "Properties" at bounding box center [184, 28] width 51 height 18
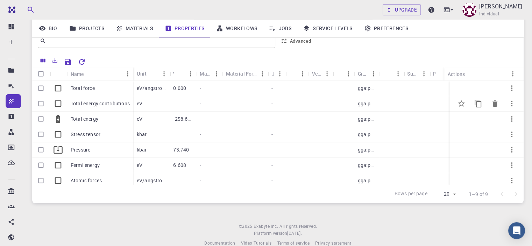
scroll to position [75, 0]
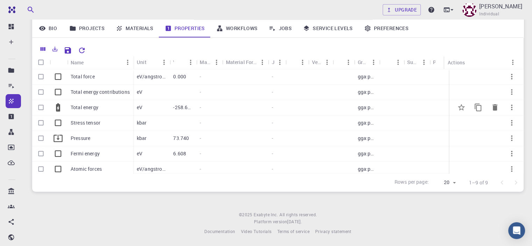
click at [39, 107] on input "Select row" at bounding box center [40, 107] width 13 height 13
checkbox input "true"
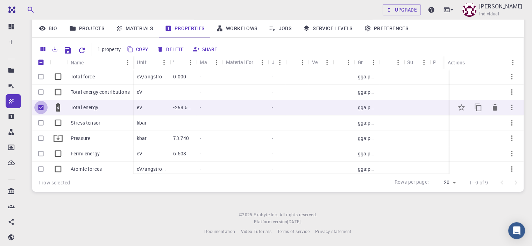
click at [40, 107] on input "Unselect row" at bounding box center [40, 107] width 13 height 13
checkbox input "false"
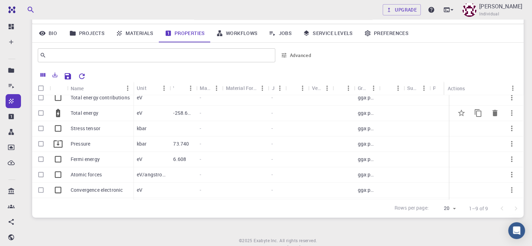
scroll to position [0, 0]
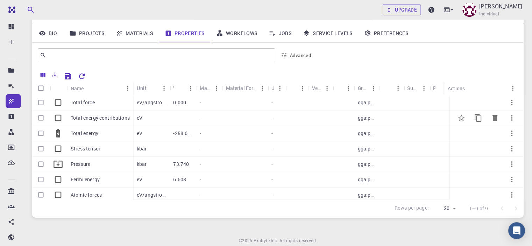
click at [40, 117] on input "Select row" at bounding box center [40, 117] width 13 height 13
checkbox input "true"
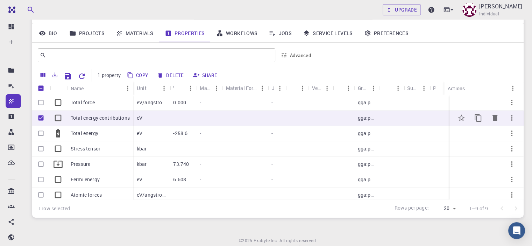
click at [40, 119] on input "Unselect row" at bounding box center [40, 117] width 13 height 13
checkbox input "false"
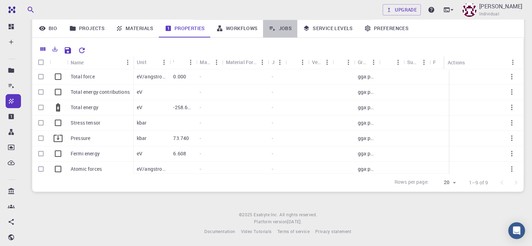
click at [280, 27] on link "Jobs" at bounding box center [280, 28] width 34 height 18
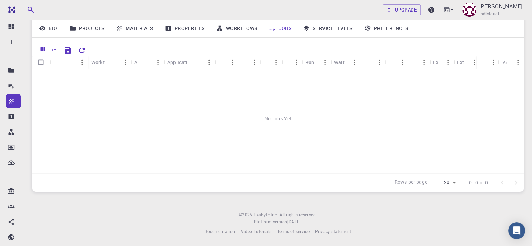
click at [240, 26] on link "Workflows" at bounding box center [237, 28] width 53 height 18
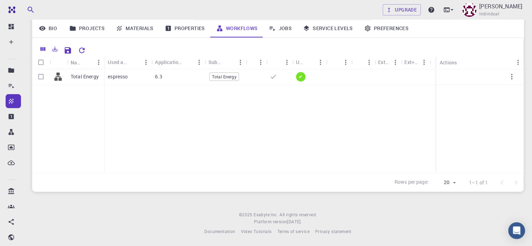
click at [178, 28] on link "Properties" at bounding box center [184, 28] width 51 height 18
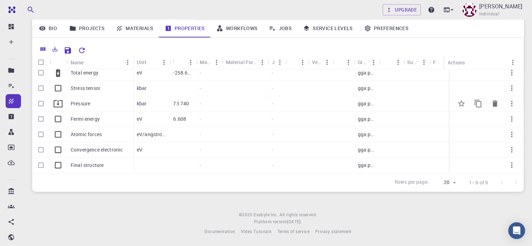
scroll to position [40, 0]
click at [41, 159] on input "Select row" at bounding box center [40, 164] width 13 height 13
checkbox input "true"
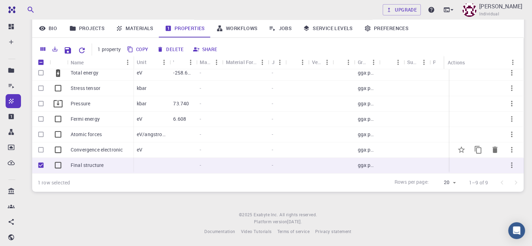
click at [40, 144] on input "Select row" at bounding box center [40, 149] width 13 height 13
checkbox input "true"
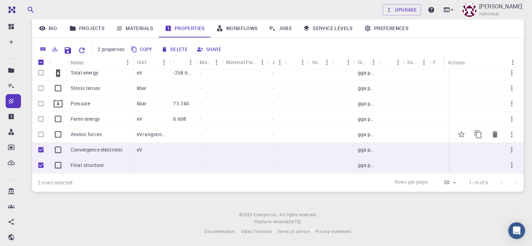
click at [41, 131] on input "Select row" at bounding box center [40, 134] width 13 height 13
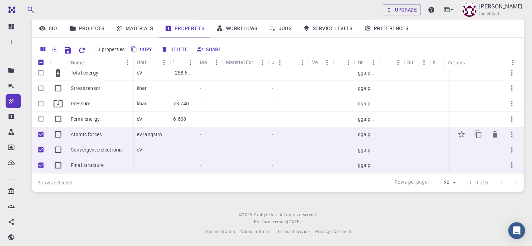
click at [41, 130] on input "Unselect row" at bounding box center [40, 134] width 13 height 13
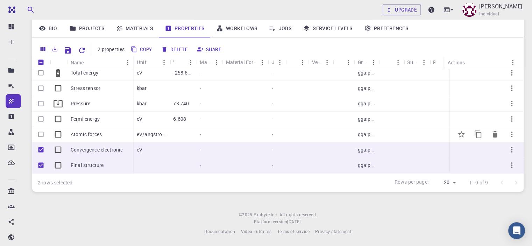
click at [41, 130] on input "Select row" at bounding box center [40, 134] width 13 height 13
checkbox input "true"
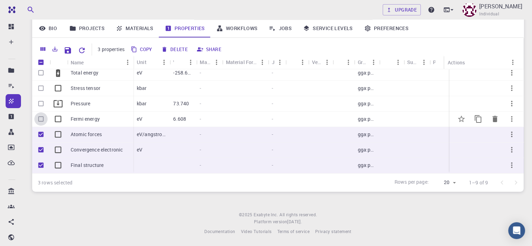
click at [41, 113] on input "Select row" at bounding box center [40, 118] width 13 height 13
checkbox input "true"
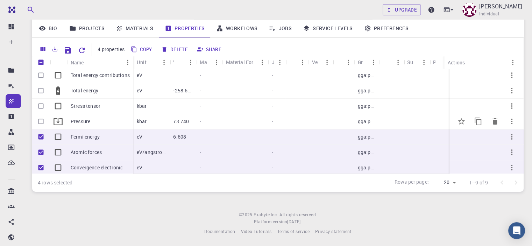
scroll to position [0, 0]
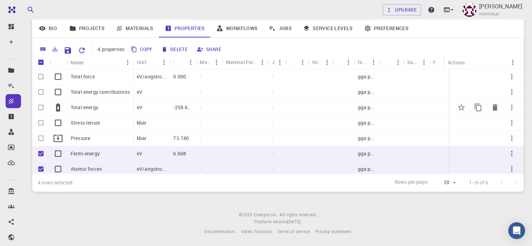
click at [38, 107] on input "Select row" at bounding box center [40, 107] width 13 height 13
checkbox input "true"
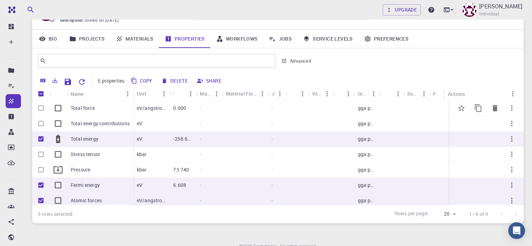
scroll to position [45, 0]
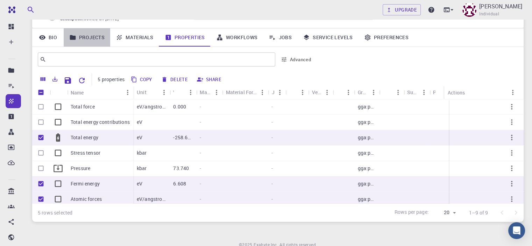
click at [83, 38] on link "Projects" at bounding box center [87, 37] width 47 height 18
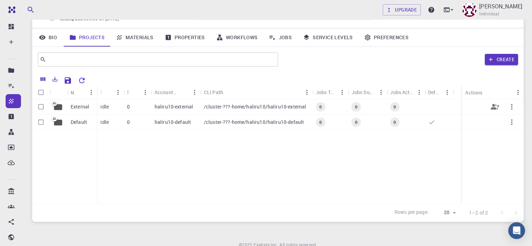
click at [80, 105] on p "External" at bounding box center [80, 106] width 19 height 7
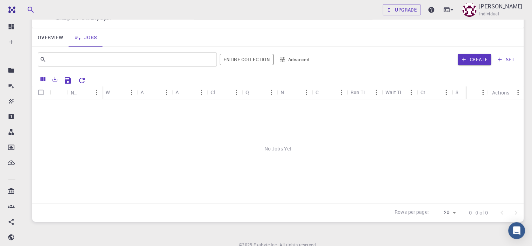
click at [41, 92] on input "Select all rows" at bounding box center [40, 92] width 13 height 13
checkbox input "false"
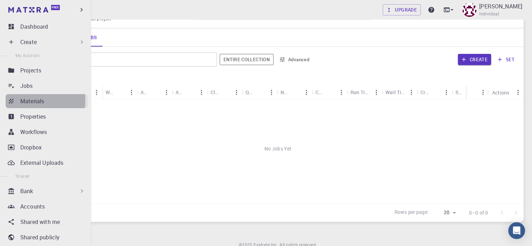
click at [21, 101] on p "Materials" at bounding box center [32, 101] width 24 height 8
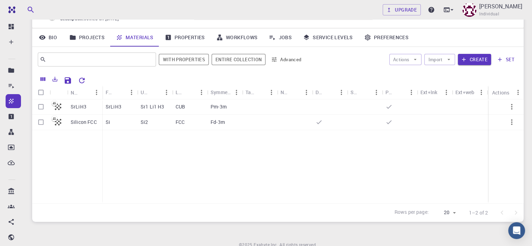
click at [76, 106] on p "SrLiH3" at bounding box center [79, 106] width 16 height 7
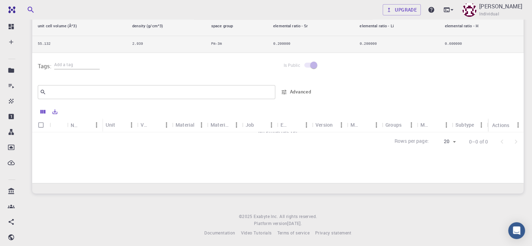
scroll to position [270, 0]
click at [41, 122] on input "Select all rows" at bounding box center [40, 124] width 13 height 13
click at [38, 119] on input "Select all rows" at bounding box center [40, 124] width 13 height 13
checkbox input "false"
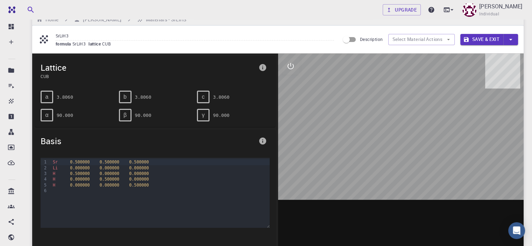
scroll to position [0, 0]
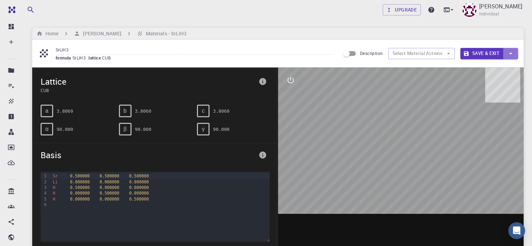
click at [512, 52] on icon "button" at bounding box center [511, 54] width 8 height 8
click at [478, 66] on li "Save & Exit" at bounding box center [476, 67] width 32 height 10
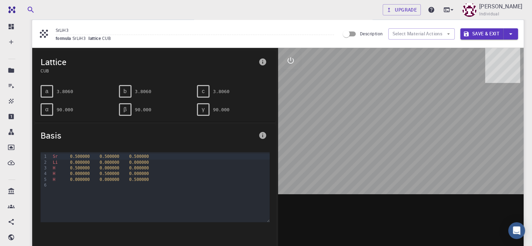
scroll to position [19, 0]
click at [485, 32] on button "Save & Exit" at bounding box center [481, 34] width 43 height 11
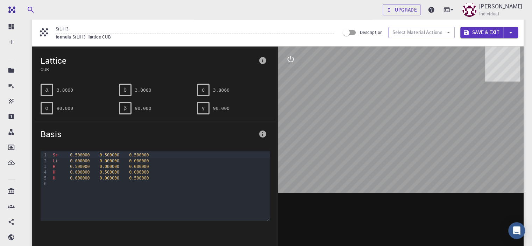
scroll to position [0, 0]
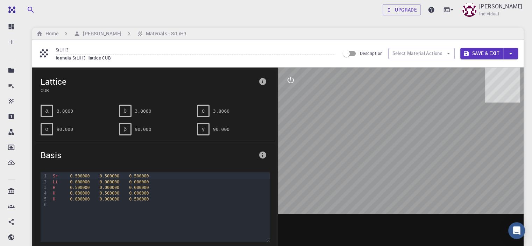
click at [43, 54] on icon at bounding box center [44, 53] width 8 height 8
click at [50, 30] on h6 "Home" at bounding box center [51, 34] width 16 height 8
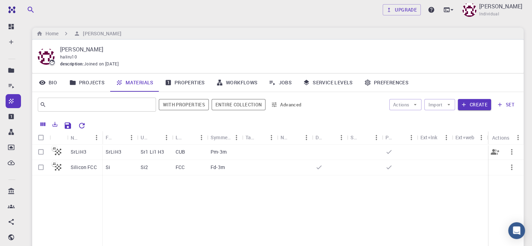
click at [40, 152] on input "Select row" at bounding box center [40, 151] width 13 height 13
checkbox input "true"
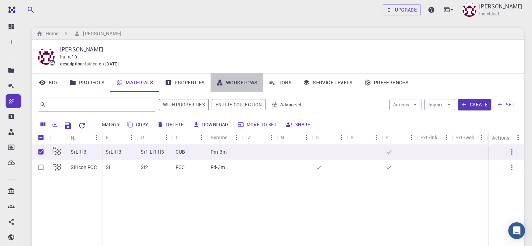
click at [240, 80] on link "Workflows" at bounding box center [237, 82] width 53 height 18
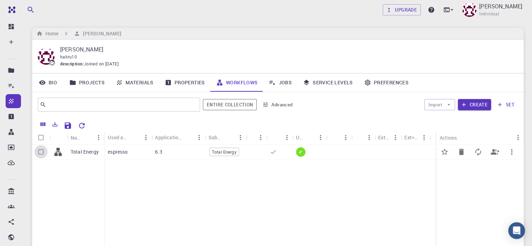
click at [39, 152] on input "Select row" at bounding box center [40, 151] width 13 height 13
checkbox input "true"
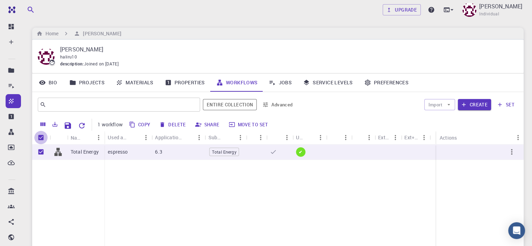
click at [39, 137] on input "Unselect all rows" at bounding box center [40, 137] width 13 height 13
checkbox input "false"
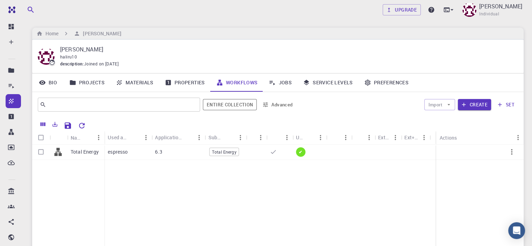
click at [131, 83] on link "Materials" at bounding box center [134, 82] width 49 height 18
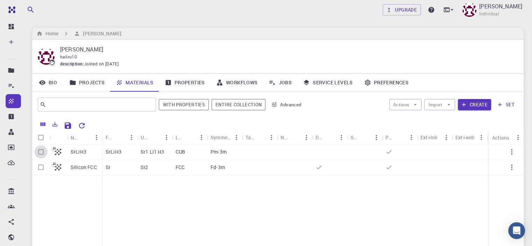
click at [40, 152] on input "Select row" at bounding box center [40, 151] width 13 height 13
checkbox input "true"
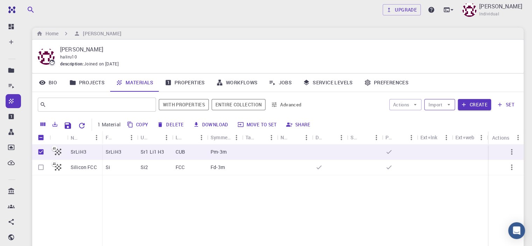
click at [446, 103] on icon "button" at bounding box center [449, 104] width 6 height 6
click at [449, 119] on span "Upload File" at bounding box center [465, 118] width 44 height 7
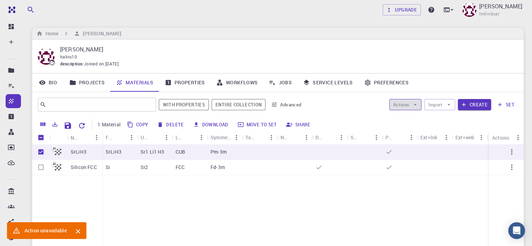
click at [414, 104] on icon "button" at bounding box center [415, 104] width 6 height 6
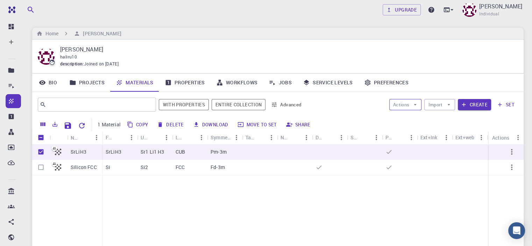
click at [413, 104] on icon "button" at bounding box center [415, 104] width 6 height 6
click at [412, 118] on span "Create Job" at bounding box center [419, 118] width 22 height 7
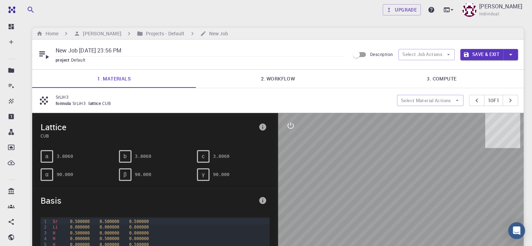
click at [263, 79] on link "2. Workflow" at bounding box center [278, 79] width 164 height 18
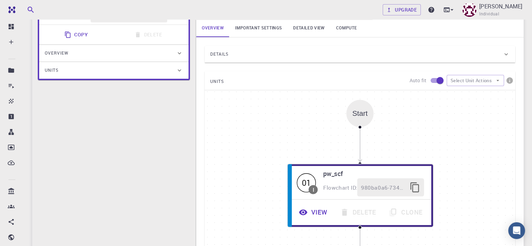
scroll to position [121, 0]
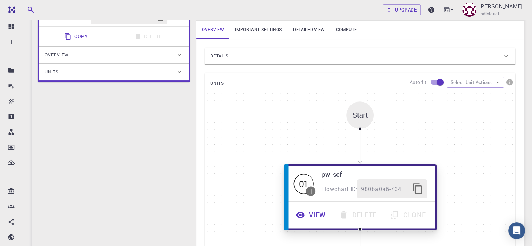
click at [310, 190] on div "I" at bounding box center [310, 191] width 1 height 6
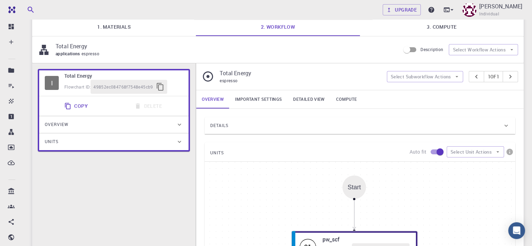
scroll to position [0, 0]
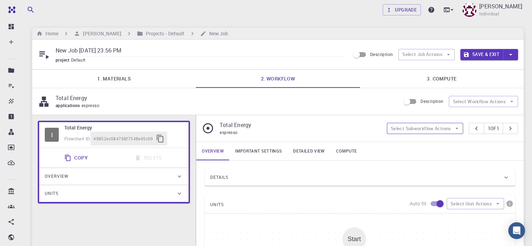
click at [454, 127] on icon "button" at bounding box center [457, 128] width 6 height 6
click at [410, 142] on span "Add convergence" at bounding box center [429, 141] width 53 height 7
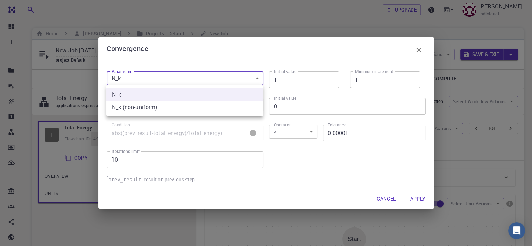
click at [257, 78] on div at bounding box center [266, 123] width 532 height 246
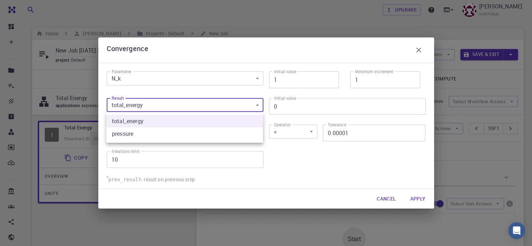
click at [254, 102] on div at bounding box center [266, 123] width 532 height 246
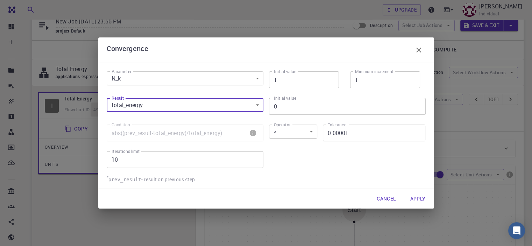
scroll to position [17, 0]
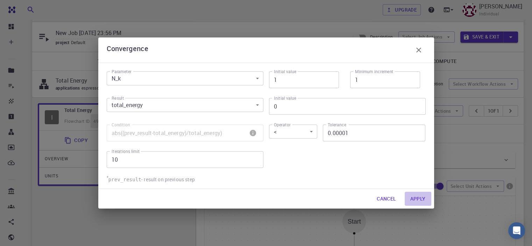
click at [417, 198] on button "Apply" at bounding box center [418, 199] width 27 height 14
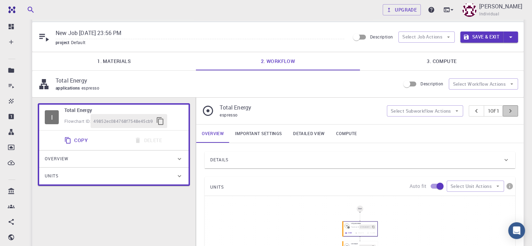
click at [508, 110] on icon "pager" at bounding box center [510, 111] width 8 height 8
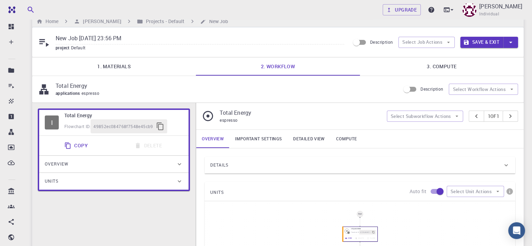
scroll to position [2, 0]
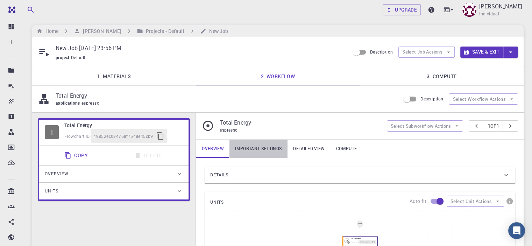
click at [258, 147] on link "Important settings" at bounding box center [258, 149] width 58 height 18
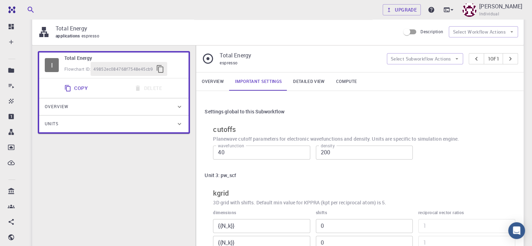
scroll to position [69, 0]
click at [303, 81] on link "Detailed view" at bounding box center [308, 82] width 43 height 18
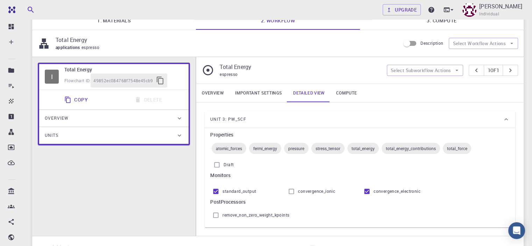
scroll to position [58, 0]
click at [250, 87] on link "Important settings" at bounding box center [258, 93] width 58 height 18
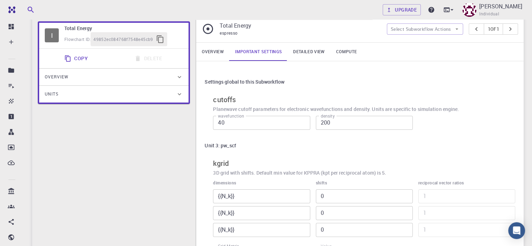
scroll to position [109, 0]
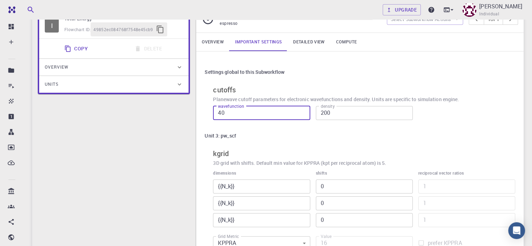
click at [268, 118] on input "40" at bounding box center [261, 113] width 97 height 14
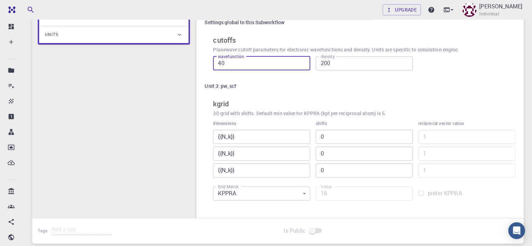
scroll to position [159, 0]
click at [262, 134] on input "{{N_k}}" at bounding box center [261, 136] width 97 height 14
click at [273, 119] on div "dimensions {{N_k}} ​ {{N_k}} ​ {{N_k}} ​" at bounding box center [258, 145] width 102 height 63
click at [322, 140] on input "0" at bounding box center [364, 136] width 97 height 14
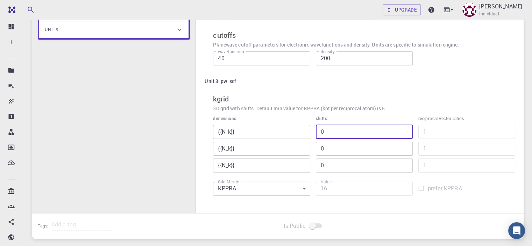
scroll to position [147, 0]
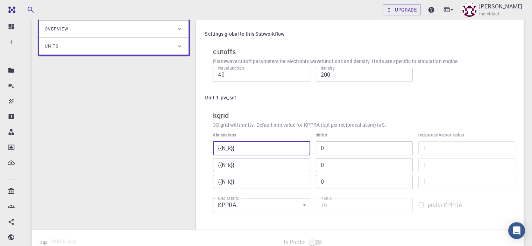
click at [221, 146] on input "{{N_k}}" at bounding box center [261, 148] width 97 height 14
drag, startPoint x: 222, startPoint y: 146, endPoint x: 225, endPoint y: 147, distance: 3.6
click at [225, 147] on input "{{N_k}}" at bounding box center [261, 148] width 97 height 14
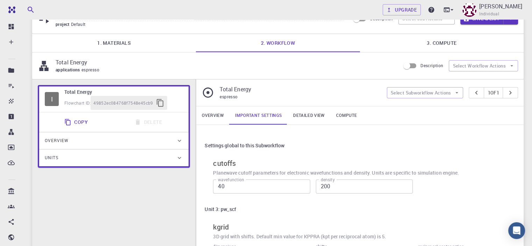
scroll to position [34, 0]
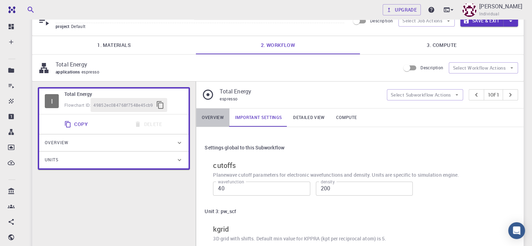
click at [209, 119] on link "Overview" at bounding box center [212, 117] width 33 height 18
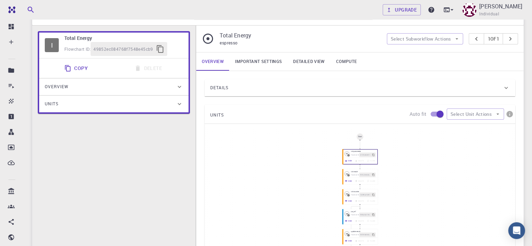
scroll to position [90, 0]
click at [440, 112] on input "checkbox" at bounding box center [440, 113] width 40 height 13
click at [484, 110] on button "Select Unit Actions" at bounding box center [475, 113] width 57 height 11
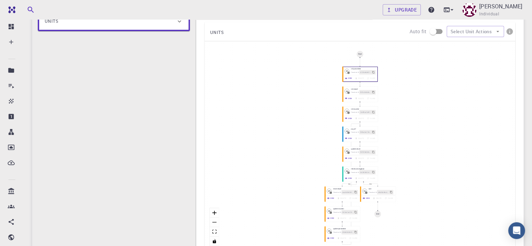
scroll to position [185, 0]
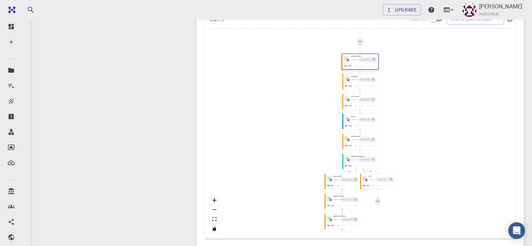
click at [356, 65] on div "View Delete Clone" at bounding box center [360, 66] width 35 height 5
click at [358, 60] on div "Flowchart ID: b727bd648d715201b448eeec" at bounding box center [363, 59] width 26 height 5
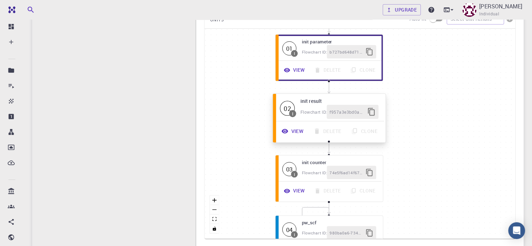
click at [316, 105] on div "Flowchart ID: f957a3e3bd0a2e60bcdf27f7" at bounding box center [339, 112] width 78 height 14
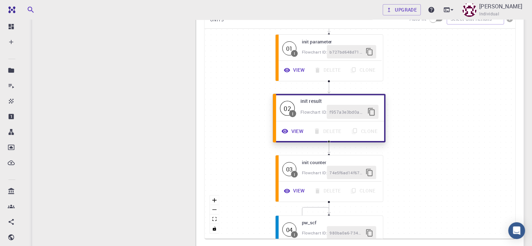
click at [292, 111] on div "I" at bounding box center [292, 113] width 1 height 4
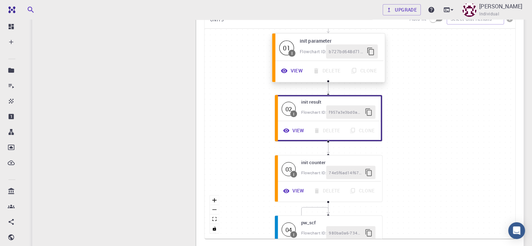
click at [298, 69] on button "View" at bounding box center [293, 71] width 32 height 14
click at [294, 70] on button "View" at bounding box center [292, 70] width 32 height 14
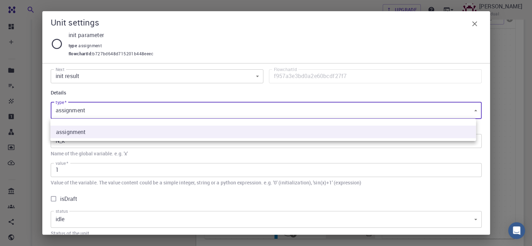
click at [124, 109] on body "Free Dashboard Create New Job New Material Create Material Upload File Import f…" at bounding box center [266, 71] width 532 height 512
click at [124, 109] on div at bounding box center [266, 123] width 532 height 246
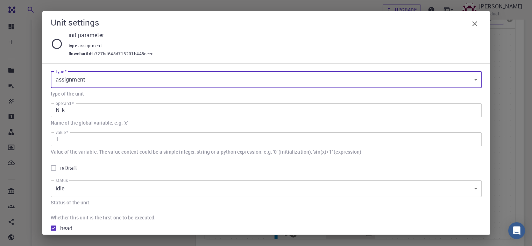
scroll to position [31, 0]
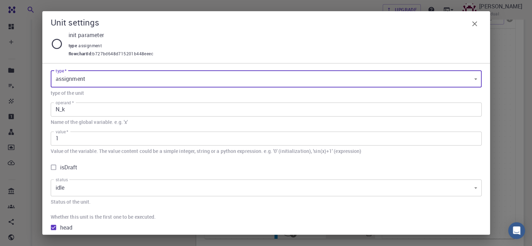
click at [119, 112] on input "N_k" at bounding box center [266, 109] width 431 height 14
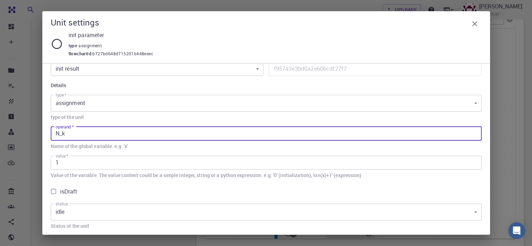
scroll to position [0, 0]
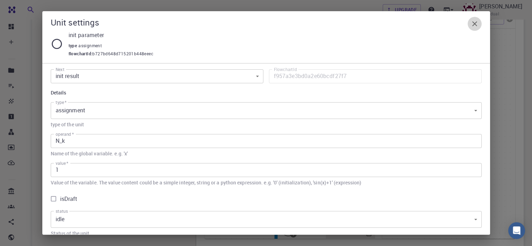
click at [476, 23] on icon "button" at bounding box center [474, 24] width 8 height 8
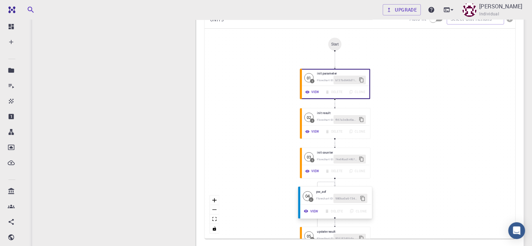
click at [312, 208] on button "View" at bounding box center [311, 210] width 21 height 9
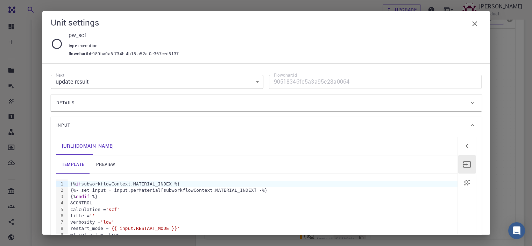
click at [158, 82] on body "Free Dashboard Create New Job New Material Create Material Upload File Import f…" at bounding box center [266, 71] width 532 height 512
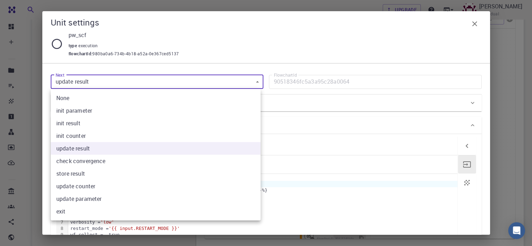
click at [158, 82] on div at bounding box center [266, 123] width 532 height 246
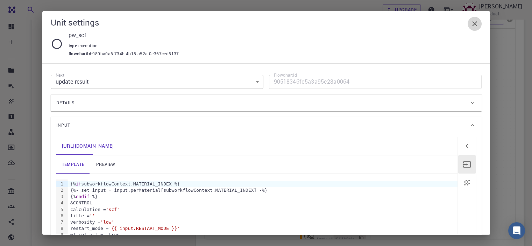
click at [475, 24] on icon "button" at bounding box center [474, 24] width 8 height 8
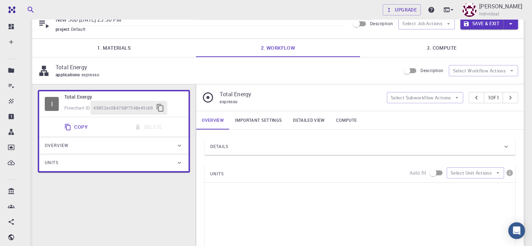
scroll to position [30, 0]
click at [434, 173] on input "checkbox" at bounding box center [433, 172] width 40 height 13
checkbox input "true"
click at [180, 144] on icon at bounding box center [179, 145] width 7 height 7
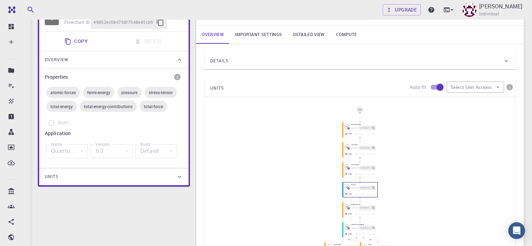
scroll to position [117, 0]
click at [84, 152] on div "Quantum Espresso" at bounding box center [67, 150] width 42 height 14
click at [164, 149] on div "Default" at bounding box center [156, 150] width 42 height 14
click at [52, 119] on label "Draft" at bounding box center [114, 121] width 138 height 13
click at [180, 61] on icon at bounding box center [179, 59] width 7 height 7
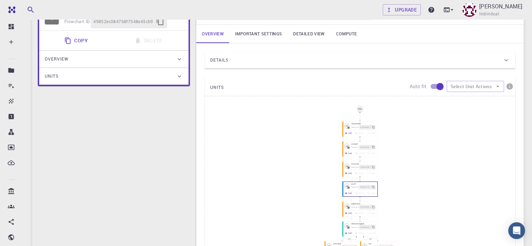
click at [182, 79] on icon at bounding box center [179, 76] width 7 height 7
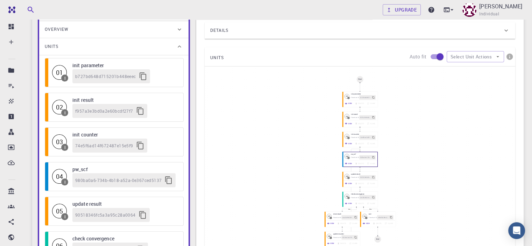
scroll to position [151, 0]
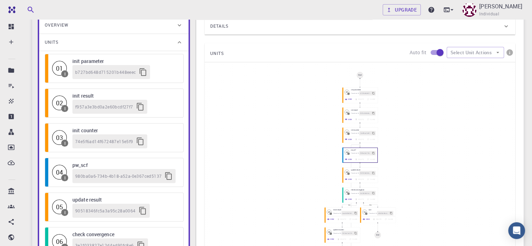
click at [63, 73] on span "I" at bounding box center [64, 73] width 7 height 7
click at [56, 71] on div "01" at bounding box center [59, 68] width 15 height 15
click at [73, 68] on div "b727bd648d715201b448eeec" at bounding box center [111, 72] width 78 height 14
click at [85, 67] on div "b727bd648d715201b448eeec" at bounding box center [111, 72] width 78 height 14
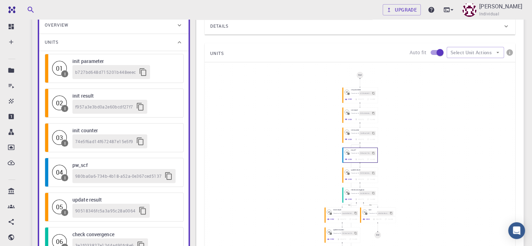
click at [136, 74] on button "button" at bounding box center [143, 72] width 14 height 14
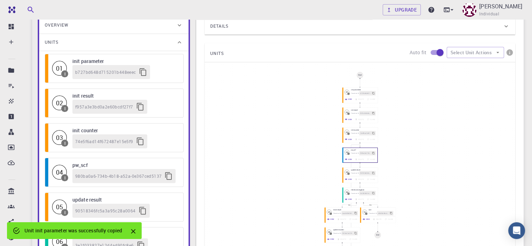
click at [140, 106] on icon "button" at bounding box center [140, 106] width 8 height 8
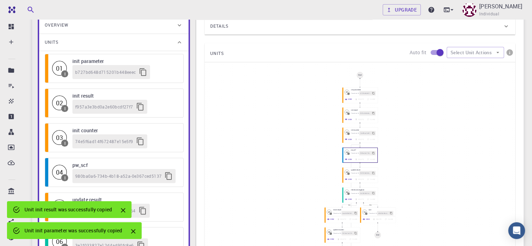
click at [156, 105] on div "f957a3e3bd0a2e60bcdf27f7" at bounding box center [124, 107] width 104 height 14
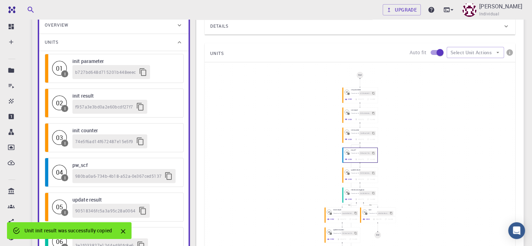
click at [78, 66] on div "b727bd648d715201b448eeec" at bounding box center [111, 72] width 78 height 14
click at [65, 73] on div "I" at bounding box center [64, 74] width 1 height 4
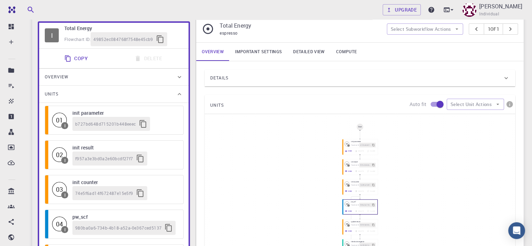
scroll to position [0, 0]
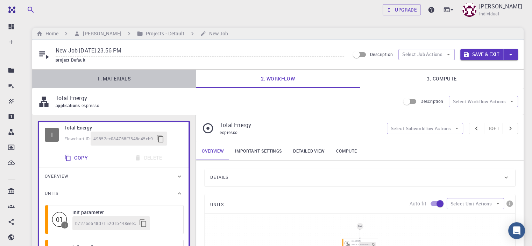
click at [132, 79] on link "1. Materials" at bounding box center [114, 79] width 164 height 18
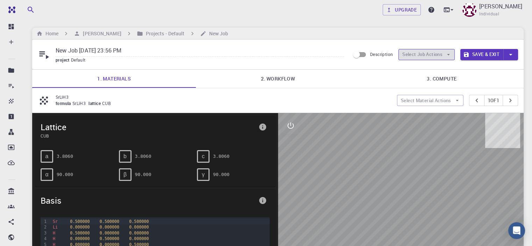
click at [448, 53] on icon "button" at bounding box center [448, 54] width 6 height 6
click at [426, 88] on span "Select workflow" at bounding box center [432, 90] width 33 height 7
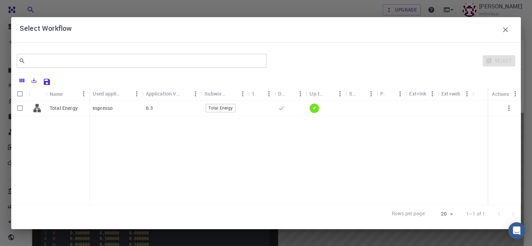
click at [20, 108] on input "Select row" at bounding box center [19, 107] width 13 height 13
checkbox input "true"
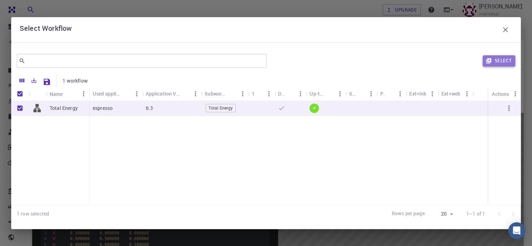
click at [501, 58] on button "Select" at bounding box center [499, 60] width 33 height 11
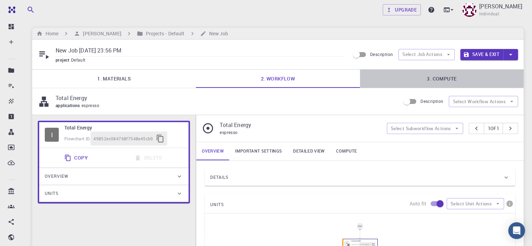
click at [434, 76] on link "3. Compute" at bounding box center [442, 79] width 164 height 18
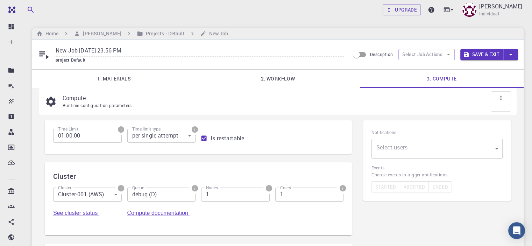
click at [383, 151] on body "Free Dashboard Create New Job New Material Create Material Upload File Import f…" at bounding box center [266, 194] width 532 height 388
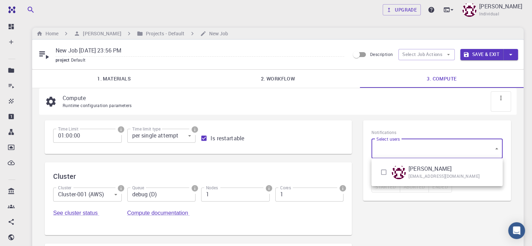
click at [383, 171] on input "checkbox" at bounding box center [383, 171] width 13 height 13
checkbox input "true"
type input "[object Object]"
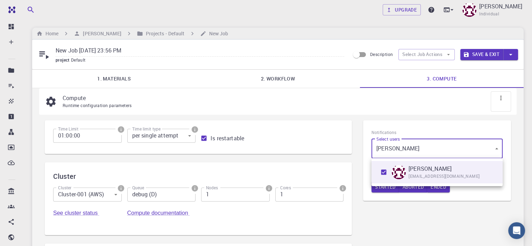
click at [514, 139] on div at bounding box center [266, 123] width 532 height 246
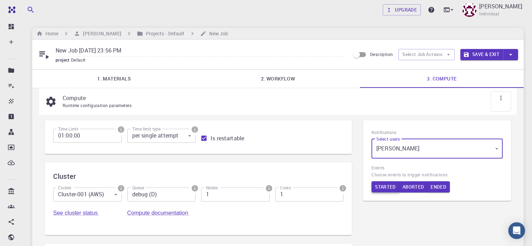
click at [383, 185] on button "Started" at bounding box center [385, 186] width 28 height 11
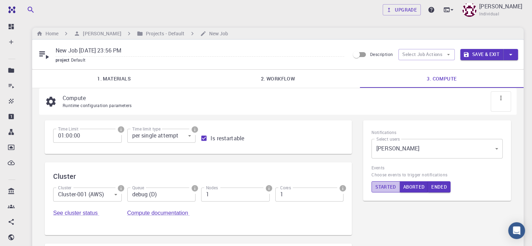
click at [386, 184] on button "Started" at bounding box center [385, 186] width 29 height 11
click at [501, 98] on icon at bounding box center [500, 97] width 7 height 7
click at [513, 121] on span "Auto set" at bounding box center [517, 119] width 17 height 7
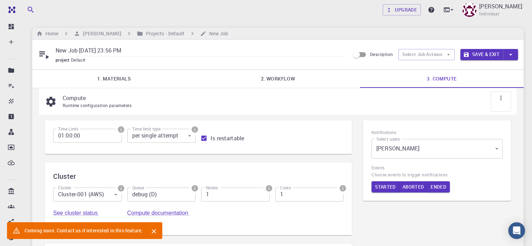
click at [152, 231] on icon "Close" at bounding box center [154, 231] width 8 height 8
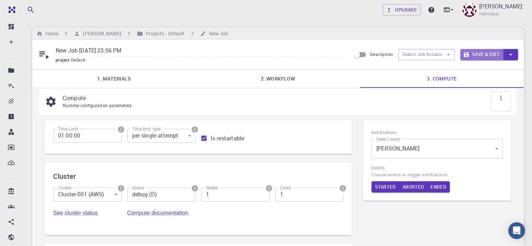
click at [487, 52] on button "Save & Exit" at bounding box center [481, 54] width 43 height 11
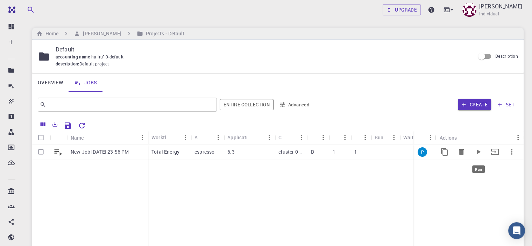
click at [477, 151] on icon "Run" at bounding box center [479, 151] width 4 height 5
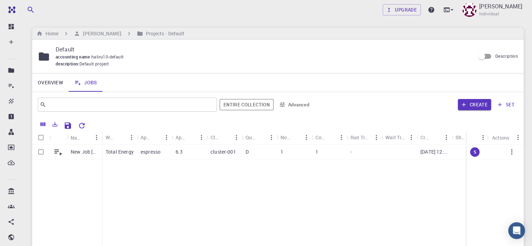
click at [51, 81] on link "Overview" at bounding box center [50, 82] width 36 height 18
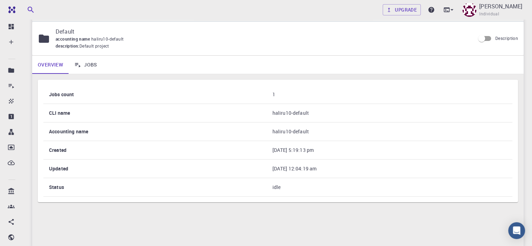
scroll to position [17, 0]
click at [88, 65] on link "Jobs" at bounding box center [86, 65] width 34 height 18
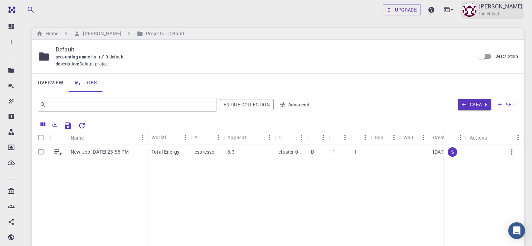
click at [506, 5] on p "[PERSON_NAME]" at bounding box center [500, 6] width 43 height 8
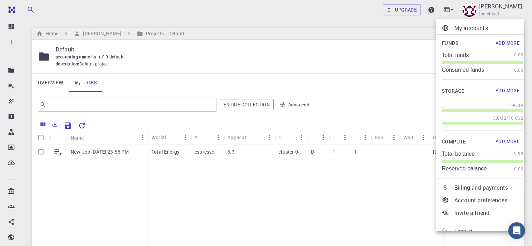
scroll to position [8, 0]
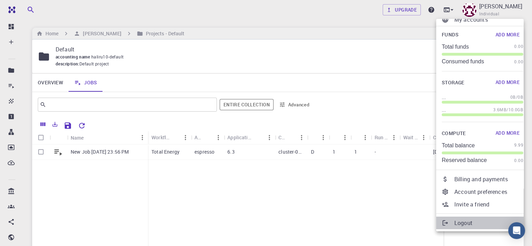
click at [463, 223] on p "Logout" at bounding box center [488, 223] width 69 height 8
